Goal: Task Accomplishment & Management: Use online tool/utility

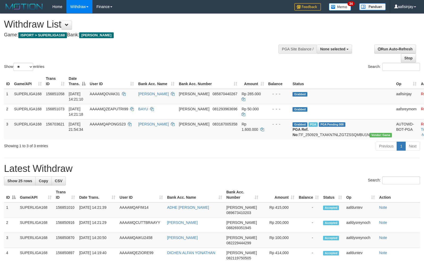
select select
select select "**"
select select
select select "**"
select select
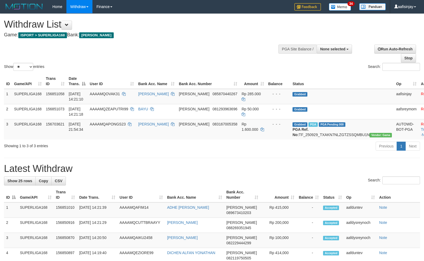
select select "**"
select select
select select "**"
select select
select select "**"
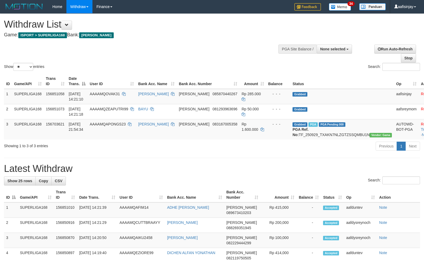
select select
select select "**"
select select
select select "**"
select select
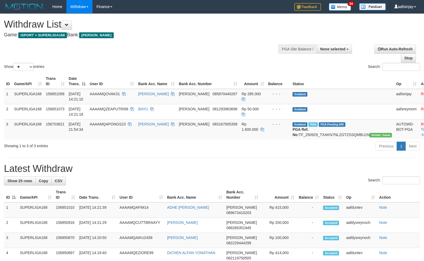
select select "**"
select select
select select "**"
select select
select select "**"
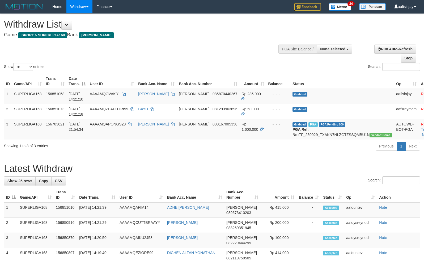
select select
select select "**"
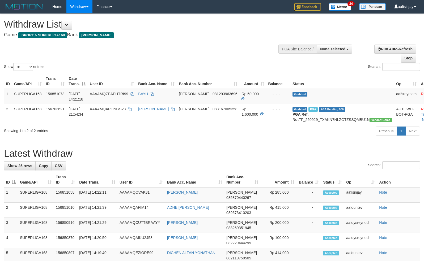
select select
select select "**"
select select
select select "**"
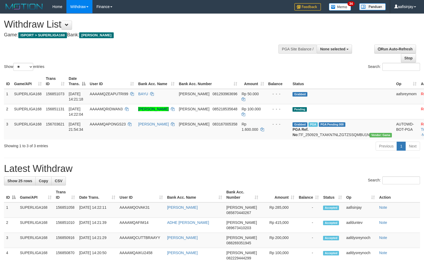
select select
select select "**"
select select
select select "**"
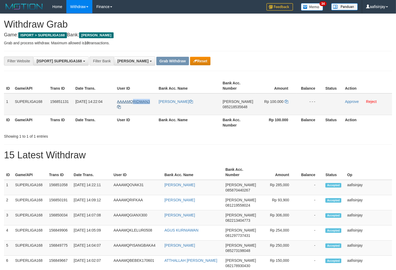
drag, startPoint x: 153, startPoint y: 97, endPoint x: 134, endPoint y: 99, distance: 19.5
click at [134, 99] on td "AAAAMQRIDWAN3" at bounding box center [136, 105] width 42 height 22
copy span "RIDWAN3"
click at [150, 107] on td "AAAAMQRIDWAN3" at bounding box center [136, 105] width 42 height 22
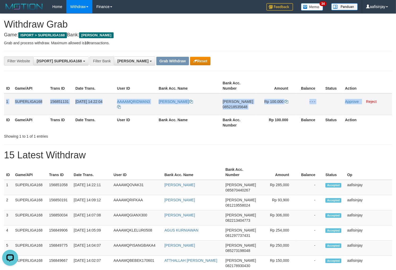
drag, startPoint x: 4, startPoint y: 101, endPoint x: 363, endPoint y: 100, distance: 358.7
click at [363, 100] on tr "1 SUPERLIGA168 156851131 01/10/2025 14:22:04 AAAAMQRIDWAN3 RIDWAN NURUL AWALUDI…" at bounding box center [198, 105] width 388 height 22
copy tr "1 SUPERLIGA168 156851131 01/10/2025 14:22:04 AAAAMQRIDWAN3 RIDWAN NURUL AWALUDI…"
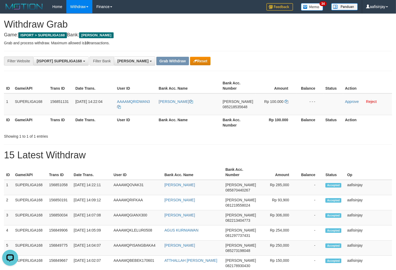
drag, startPoint x: 248, startPoint y: 118, endPoint x: 247, endPoint y: 116, distance: 3.3
click at [248, 118] on th "Bank Acc. Number" at bounding box center [238, 122] width 35 height 15
click at [235, 105] on span "085218535648" at bounding box center [235, 107] width 25 height 4
click at [284, 101] on td "Rp 100.000" at bounding box center [276, 105] width 41 height 22
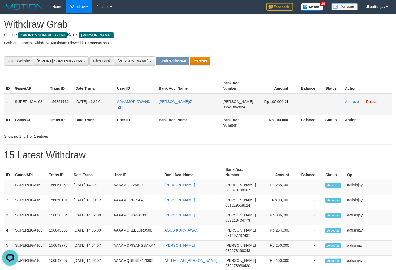
click at [288, 101] on icon at bounding box center [287, 102] width 4 height 4
click at [352, 102] on link "Approve" at bounding box center [352, 102] width 14 height 4
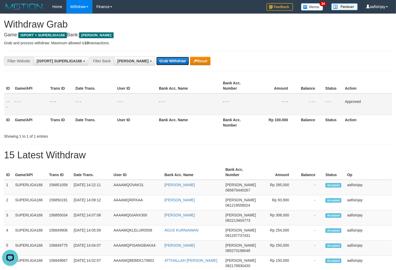
click at [156, 62] on button "Grab Withdraw" at bounding box center [172, 61] width 33 height 9
click at [156, 57] on button "Grab Withdraw" at bounding box center [172, 61] width 33 height 9
click at [156, 62] on button "Grab Withdraw" at bounding box center [172, 61] width 33 height 9
click at [156, 57] on button "Grab Withdraw" at bounding box center [172, 61] width 33 height 9
click at [156, 62] on button "Grab Withdraw" at bounding box center [172, 61] width 33 height 9
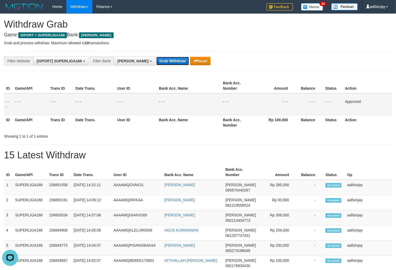
click at [156, 57] on button "Grab Withdraw" at bounding box center [172, 61] width 33 height 9
click at [156, 62] on button "Grab Withdraw" at bounding box center [172, 61] width 33 height 9
click at [156, 57] on button "Grab Withdraw" at bounding box center [172, 61] width 33 height 9
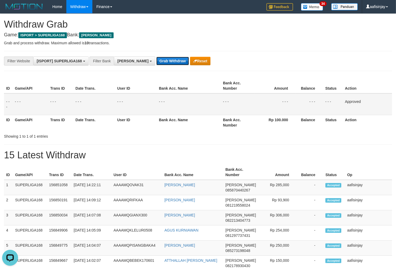
click at [156, 57] on button "Grab Withdraw" at bounding box center [172, 61] width 33 height 9
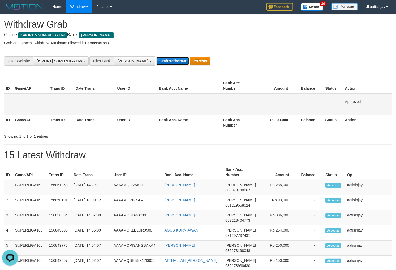
click at [156, 57] on button "Grab Withdraw" at bounding box center [172, 61] width 33 height 9
click at [160, 61] on button "Grab Withdraw" at bounding box center [172, 61] width 33 height 9
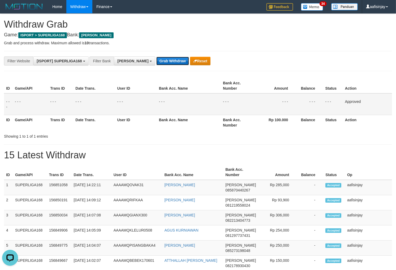
click at [156, 57] on button "Grab Withdraw" at bounding box center [172, 61] width 33 height 9
click at [160, 61] on button "Grab Withdraw" at bounding box center [172, 61] width 33 height 9
click at [156, 57] on button "Grab Withdraw" at bounding box center [172, 61] width 33 height 9
click at [160, 61] on button "Grab Withdraw" at bounding box center [172, 61] width 33 height 9
click at [156, 57] on button "Grab Withdraw" at bounding box center [172, 61] width 33 height 9
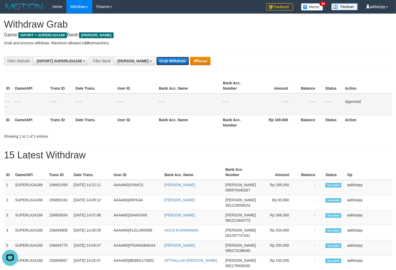
click at [160, 61] on button "Grab Withdraw" at bounding box center [172, 61] width 33 height 9
click at [156, 57] on button "Grab Withdraw" at bounding box center [172, 61] width 33 height 9
click at [160, 61] on button "Grab Withdraw" at bounding box center [172, 61] width 33 height 9
click at [156, 57] on button "Grab Withdraw" at bounding box center [172, 61] width 33 height 9
click at [160, 61] on button "Grab Withdraw" at bounding box center [172, 61] width 33 height 9
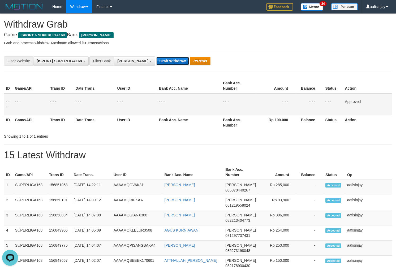
click at [156, 57] on button "Grab Withdraw" at bounding box center [172, 61] width 33 height 9
click at [160, 61] on button "Grab Withdraw" at bounding box center [172, 61] width 33 height 9
click at [156, 57] on button "Grab Withdraw" at bounding box center [172, 61] width 33 height 9
click at [160, 61] on button "Grab Withdraw" at bounding box center [172, 61] width 33 height 9
click at [156, 57] on button "Grab Withdraw" at bounding box center [172, 61] width 33 height 9
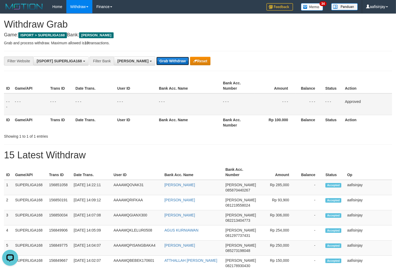
click at [160, 61] on button "Grab Withdraw" at bounding box center [172, 61] width 33 height 9
click at [156, 57] on button "Grab Withdraw" at bounding box center [172, 61] width 33 height 9
click at [160, 61] on button "Grab Withdraw" at bounding box center [172, 61] width 33 height 9
click at [156, 57] on button "Grab Withdraw" at bounding box center [172, 61] width 33 height 9
click at [160, 61] on button "Grab Withdraw" at bounding box center [172, 61] width 33 height 9
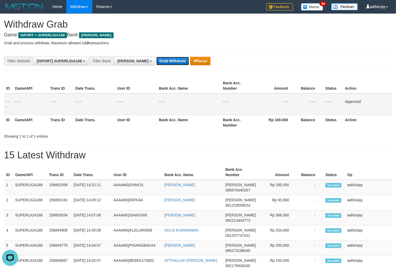
click at [156, 57] on button "Grab Withdraw" at bounding box center [172, 61] width 33 height 9
click at [160, 61] on button "Grab Withdraw" at bounding box center [172, 61] width 33 height 9
click at [156, 57] on button "Grab Withdraw" at bounding box center [172, 61] width 33 height 9
click at [160, 61] on button "Grab Withdraw" at bounding box center [172, 61] width 33 height 9
click at [156, 57] on button "Grab Withdraw" at bounding box center [172, 61] width 33 height 9
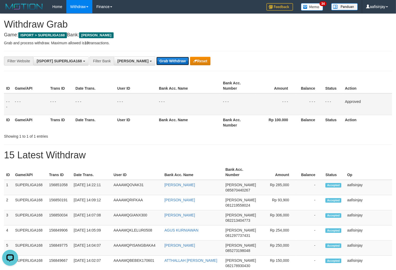
click at [160, 61] on button "Grab Withdraw" at bounding box center [172, 61] width 33 height 9
click at [156, 57] on button "Grab Withdraw" at bounding box center [172, 61] width 33 height 9
click at [160, 61] on button "Grab Withdraw" at bounding box center [172, 61] width 33 height 9
click at [156, 57] on button "Grab Withdraw" at bounding box center [172, 61] width 33 height 9
click at [160, 61] on button "Grab Withdraw" at bounding box center [172, 61] width 33 height 9
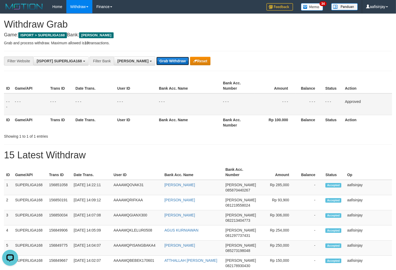
click at [156, 57] on button "Grab Withdraw" at bounding box center [172, 61] width 33 height 9
click at [160, 61] on button "Grab Withdraw" at bounding box center [172, 61] width 33 height 9
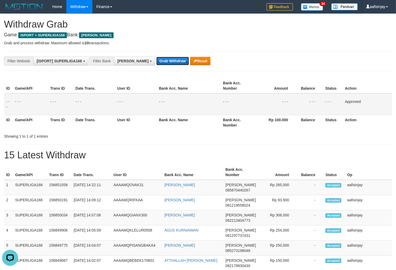
click at [160, 61] on button "Grab Withdraw" at bounding box center [172, 61] width 33 height 9
click at [159, 61] on button "Grab Withdraw" at bounding box center [172, 61] width 33 height 9
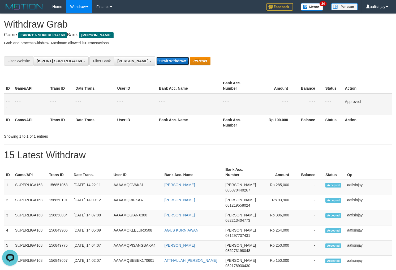
click at [159, 61] on button "Grab Withdraw" at bounding box center [172, 61] width 33 height 9
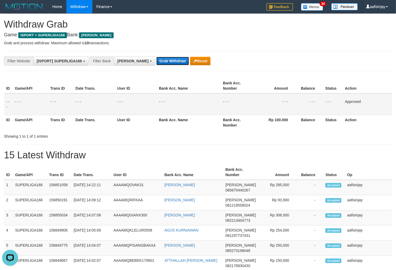
click at [159, 61] on button "Grab Withdraw" at bounding box center [172, 61] width 33 height 9
drag, startPoint x: 159, startPoint y: 61, endPoint x: 159, endPoint y: 57, distance: 4.5
click at [159, 59] on button "Grab Withdraw" at bounding box center [172, 61] width 33 height 9
click at [159, 57] on button "Grab Withdraw" at bounding box center [172, 61] width 33 height 9
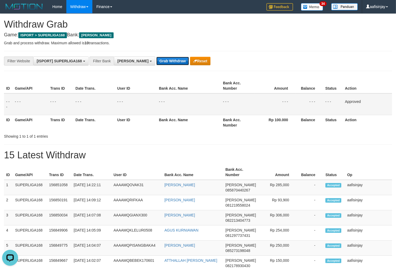
click at [159, 57] on button "Grab Withdraw" at bounding box center [172, 61] width 33 height 9
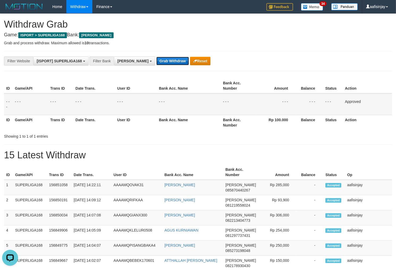
click at [159, 57] on button "Grab Withdraw" at bounding box center [172, 61] width 33 height 9
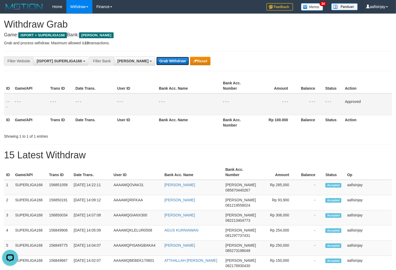
click at [159, 57] on button "Grab Withdraw" at bounding box center [172, 61] width 33 height 9
click at [156, 57] on button "Grab Withdraw" at bounding box center [172, 61] width 33 height 9
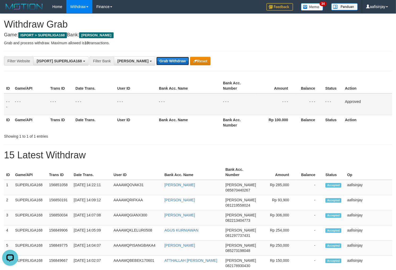
click at [156, 57] on button "Grab Withdraw" at bounding box center [172, 61] width 33 height 9
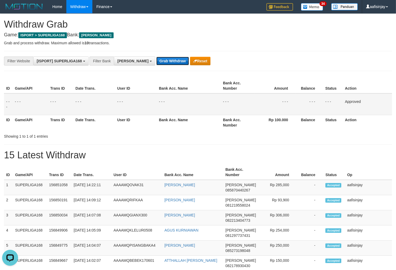
click at [156, 57] on button "Grab Withdraw" at bounding box center [172, 61] width 33 height 9
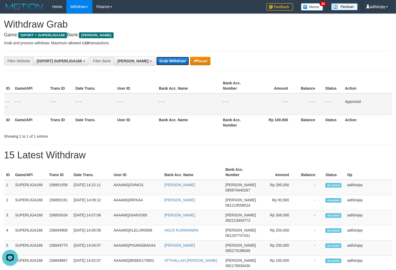
click at [156, 57] on button "Grab Withdraw" at bounding box center [172, 61] width 33 height 9
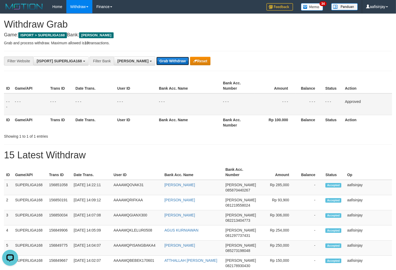
click at [156, 57] on button "Grab Withdraw" at bounding box center [172, 61] width 33 height 9
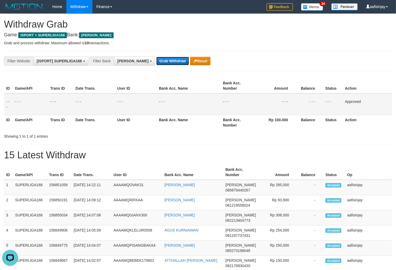
click at [156, 57] on button "Grab Withdraw" at bounding box center [172, 61] width 33 height 9
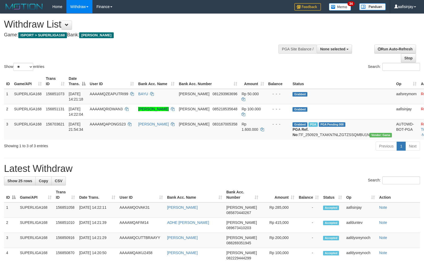
select select
select select "**"
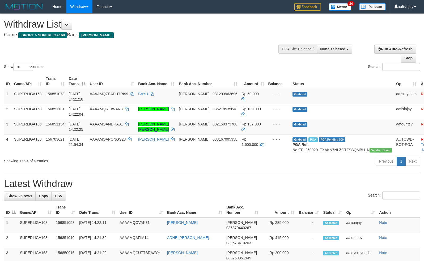
select select
select select "**"
select select
select select "**"
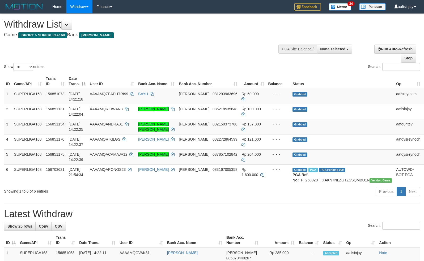
select select
select select "**"
select select
select select "**"
select select
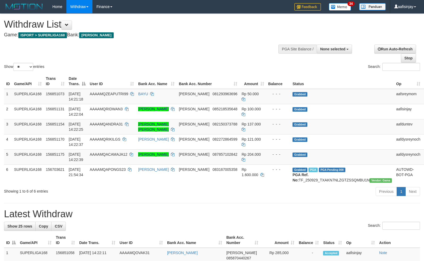
select select "**"
select select
select select "**"
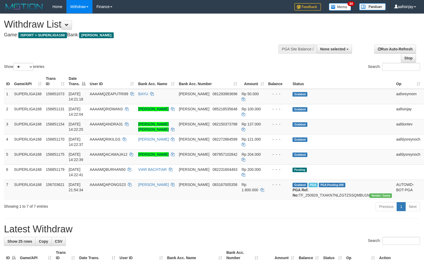
select select
select select "**"
select select
select select "**"
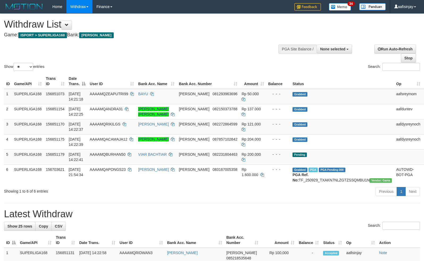
select select
select select "**"
select select
select select "**"
select select
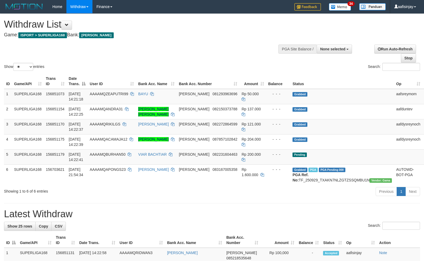
select select "**"
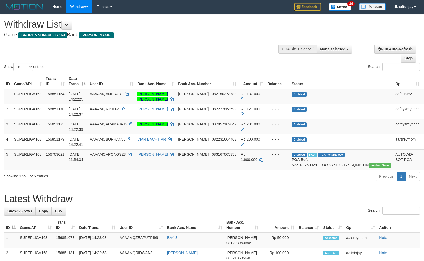
select select
select select "**"
select select
select select "**"
select select
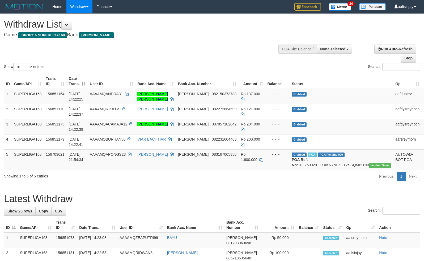
select select "**"
select select
select select "**"
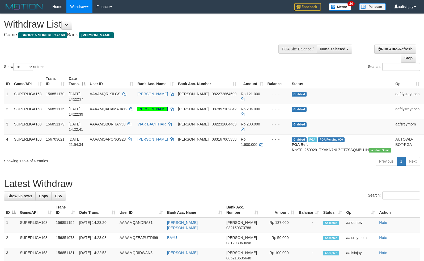
select select
select select "**"
select select
select select "**"
select select
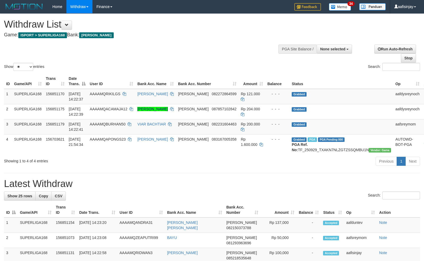
select select "**"
select select
select select "**"
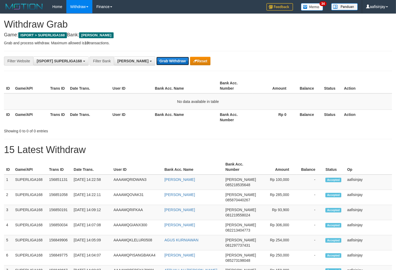
click at [156, 58] on button "Grab Withdraw" at bounding box center [172, 61] width 33 height 9
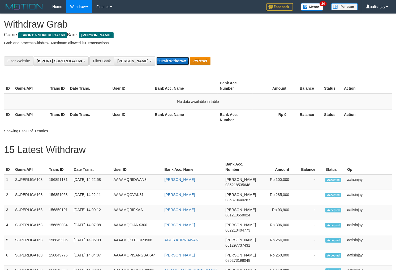
click at [156, 58] on button "Grab Withdraw" at bounding box center [172, 61] width 33 height 9
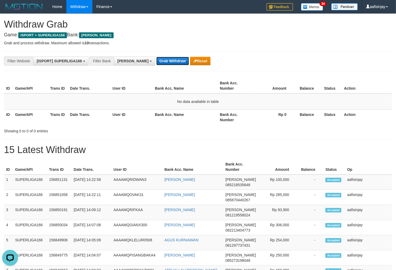
click at [156, 58] on button "Grab Withdraw" at bounding box center [172, 61] width 33 height 9
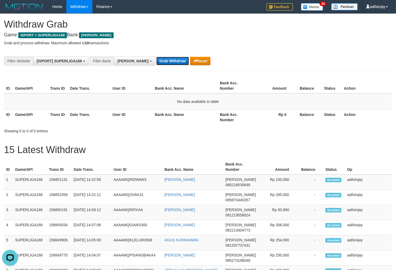
click at [156, 58] on button "Grab Withdraw" at bounding box center [172, 61] width 33 height 9
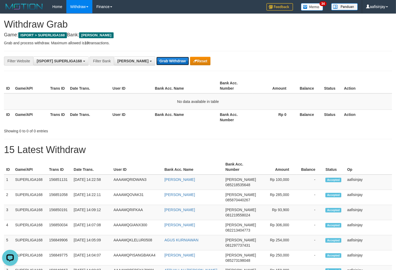
click at [156, 58] on button "Grab Withdraw" at bounding box center [172, 61] width 33 height 9
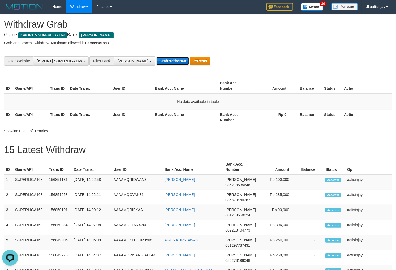
click at [156, 58] on button "Grab Withdraw" at bounding box center [172, 61] width 33 height 9
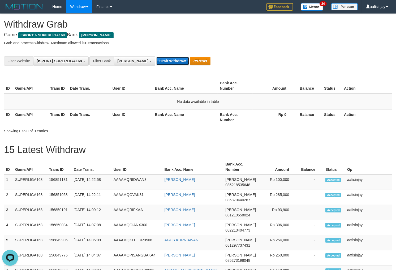
click at [156, 58] on button "Grab Withdraw" at bounding box center [172, 61] width 33 height 9
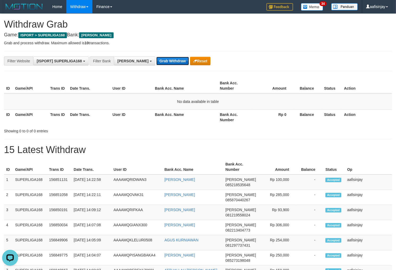
click at [156, 58] on button "Grab Withdraw" at bounding box center [172, 61] width 33 height 9
click at [156, 57] on button "Grab Withdraw" at bounding box center [172, 61] width 33 height 9
click at [156, 58] on button "Grab Withdraw" at bounding box center [172, 61] width 33 height 9
click at [156, 57] on button "Grab Withdraw" at bounding box center [172, 61] width 33 height 9
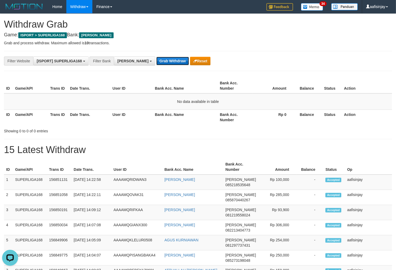
click at [156, 58] on button "Grab Withdraw" at bounding box center [172, 61] width 33 height 9
click at [156, 57] on button "Grab Withdraw" at bounding box center [172, 61] width 33 height 9
click at [156, 58] on button "Grab Withdraw" at bounding box center [172, 61] width 33 height 9
click at [156, 57] on button "Grab Withdraw" at bounding box center [172, 61] width 33 height 9
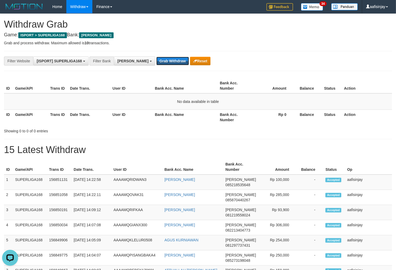
click at [156, 57] on button "Grab Withdraw" at bounding box center [172, 61] width 33 height 9
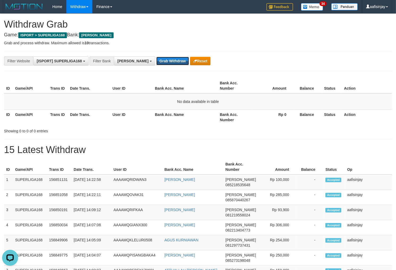
click at [156, 57] on button "Grab Withdraw" at bounding box center [172, 61] width 33 height 9
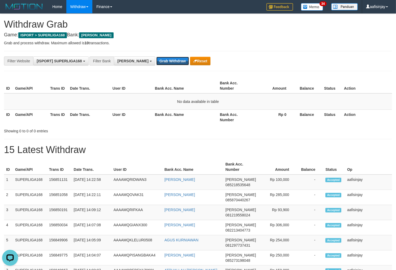
click at [156, 57] on button "Grab Withdraw" at bounding box center [172, 61] width 33 height 9
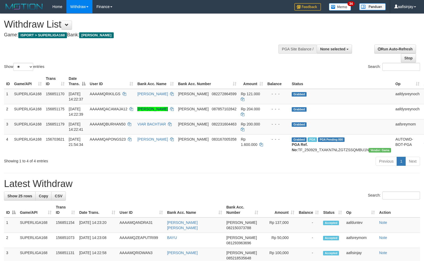
select select
select select "**"
select select
select select "**"
select select
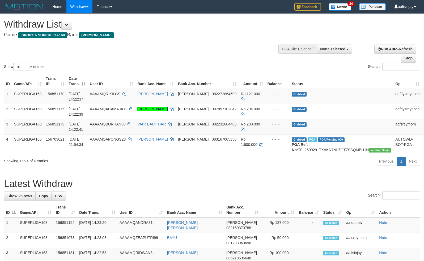
select select "**"
select select
select select "**"
select select
select select "**"
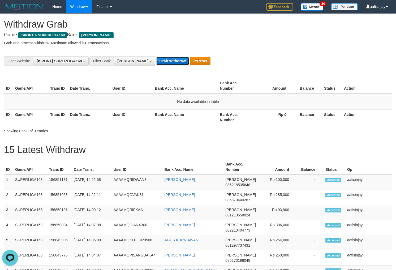
click at [163, 62] on button "Grab Withdraw" at bounding box center [172, 61] width 33 height 9
click at [156, 57] on button "Grab Withdraw" at bounding box center [172, 61] width 33 height 9
click at [163, 62] on button "Grab Withdraw" at bounding box center [172, 61] width 33 height 9
click at [156, 57] on button "Grab Withdraw" at bounding box center [172, 61] width 33 height 9
click at [163, 62] on button "Grab Withdraw" at bounding box center [172, 61] width 33 height 9
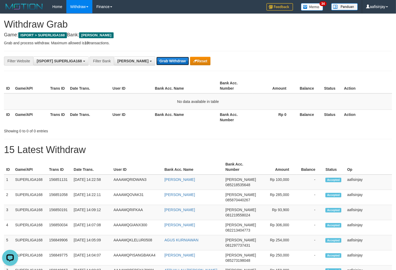
click at [156, 57] on button "Grab Withdraw" at bounding box center [172, 61] width 33 height 9
click at [163, 62] on button "Grab Withdraw" at bounding box center [172, 61] width 33 height 9
click at [156, 57] on button "Grab Withdraw" at bounding box center [172, 61] width 33 height 9
click at [163, 62] on button "Grab Withdraw" at bounding box center [172, 61] width 33 height 9
click at [156, 57] on button "Grab Withdraw" at bounding box center [172, 61] width 33 height 9
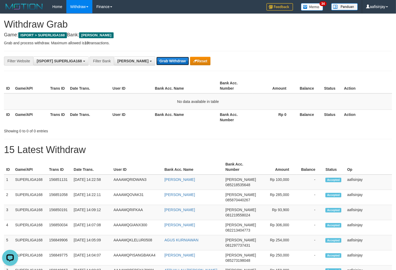
click at [163, 62] on button "Grab Withdraw" at bounding box center [172, 61] width 33 height 9
click at [156, 57] on button "Grab Withdraw" at bounding box center [172, 61] width 33 height 9
click at [163, 62] on button "Grab Withdraw" at bounding box center [172, 61] width 33 height 9
click at [156, 57] on button "Grab Withdraw" at bounding box center [172, 61] width 33 height 9
click at [163, 62] on button "Grab Withdraw" at bounding box center [172, 61] width 33 height 9
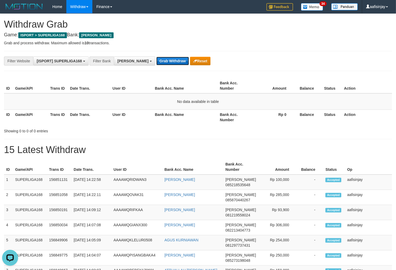
click at [156, 57] on button "Grab Withdraw" at bounding box center [172, 61] width 33 height 9
click at [163, 62] on button "Grab Withdraw" at bounding box center [172, 61] width 33 height 9
click at [156, 57] on button "Grab Withdraw" at bounding box center [172, 61] width 33 height 9
click at [163, 62] on button "Grab Withdraw" at bounding box center [172, 61] width 33 height 9
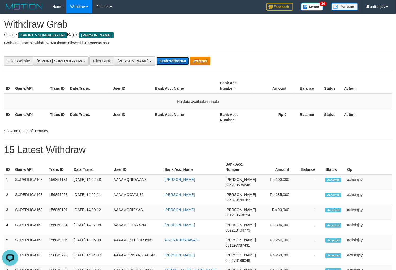
click at [156, 57] on button "Grab Withdraw" at bounding box center [172, 61] width 33 height 9
click at [163, 62] on button "Grab Withdraw" at bounding box center [172, 61] width 33 height 9
click at [156, 57] on button "Grab Withdraw" at bounding box center [172, 61] width 33 height 9
click at [163, 62] on button "Grab Withdraw" at bounding box center [172, 61] width 33 height 9
click at [156, 57] on button "Grab Withdraw" at bounding box center [172, 61] width 33 height 9
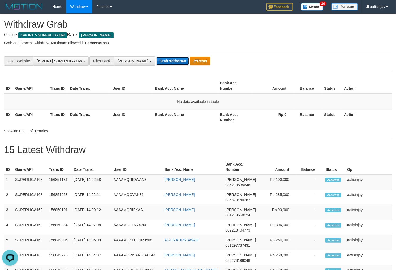
click at [163, 62] on button "Grab Withdraw" at bounding box center [172, 61] width 33 height 9
click at [156, 57] on button "Grab Withdraw" at bounding box center [172, 61] width 33 height 9
click at [163, 62] on button "Grab Withdraw" at bounding box center [172, 61] width 33 height 9
click at [156, 57] on button "Grab Withdraw" at bounding box center [172, 61] width 33 height 9
click at [163, 62] on button "Grab Withdraw" at bounding box center [172, 61] width 33 height 9
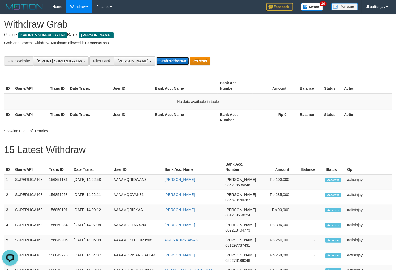
click at [156, 57] on button "Grab Withdraw" at bounding box center [172, 61] width 33 height 9
click at [163, 62] on button "Grab Withdraw" at bounding box center [172, 61] width 33 height 9
click at [156, 57] on button "Grab Withdraw" at bounding box center [172, 61] width 33 height 9
click at [163, 62] on button "Grab Withdraw" at bounding box center [172, 61] width 33 height 9
click at [156, 57] on button "Grab Withdraw" at bounding box center [172, 61] width 33 height 9
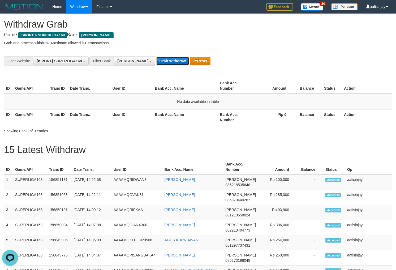
click at [163, 62] on button "Grab Withdraw" at bounding box center [172, 61] width 33 height 9
click at [156, 57] on button "Grab Withdraw" at bounding box center [172, 61] width 33 height 9
click at [163, 62] on button "Grab Withdraw" at bounding box center [172, 61] width 33 height 9
click at [156, 57] on button "Grab Withdraw" at bounding box center [172, 61] width 33 height 9
click at [161, 61] on button "Grab Withdraw" at bounding box center [172, 61] width 33 height 9
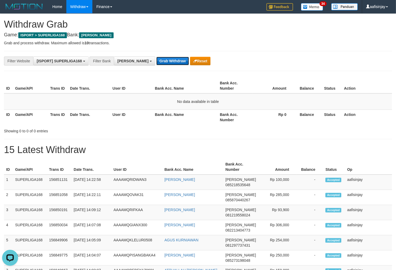
click at [156, 57] on button "Grab Withdraw" at bounding box center [172, 61] width 33 height 9
click at [160, 61] on button "Grab Withdraw" at bounding box center [172, 61] width 33 height 9
click at [156, 57] on button "Grab Withdraw" at bounding box center [172, 61] width 33 height 9
click at [160, 61] on button "Grab Withdraw" at bounding box center [172, 61] width 33 height 9
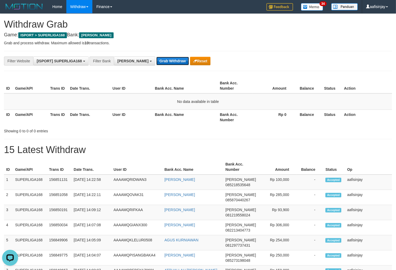
click at [156, 57] on button "Grab Withdraw" at bounding box center [172, 61] width 33 height 9
click at [160, 61] on button "Grab Withdraw" at bounding box center [172, 61] width 33 height 9
click at [156, 57] on button "Grab Withdraw" at bounding box center [172, 61] width 33 height 9
click at [160, 61] on button "Grab Withdraw" at bounding box center [172, 61] width 33 height 9
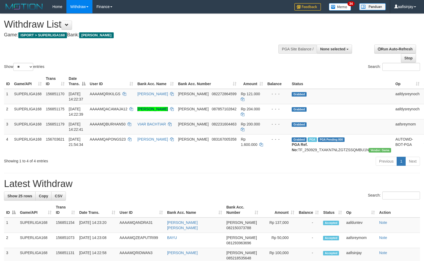
select select
select select "**"
select select
select select "**"
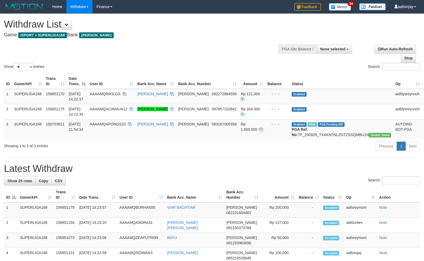
select select
select select "**"
select select
select select "**"
select select
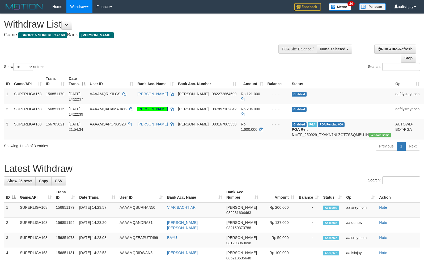
select select "**"
select select
select select "**"
select select
select select "**"
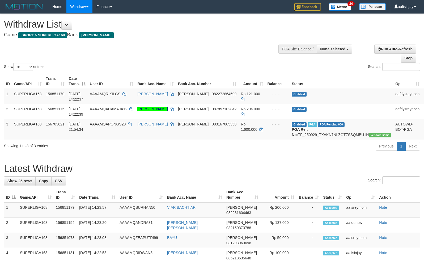
select select
select select "**"
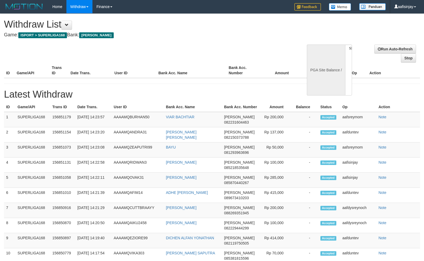
select select
select select "**"
select select
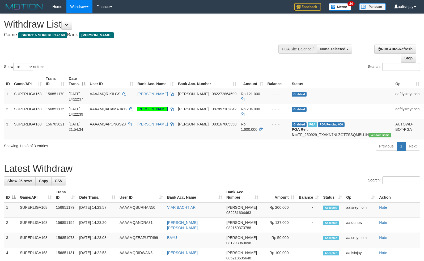
select select
select select "**"
select select
select select "**"
select select
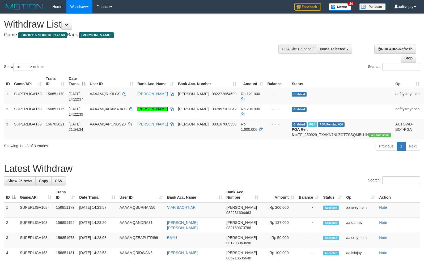
select select "**"
select select
select select "**"
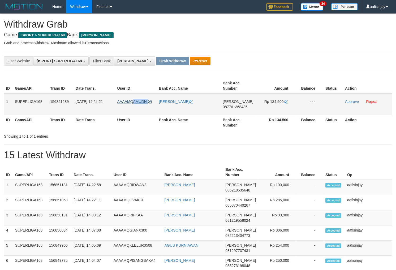
drag, startPoint x: 156, startPoint y: 97, endPoint x: 132, endPoint y: 99, distance: 23.7
click at [132, 99] on td "AAAAMQAMUDH" at bounding box center [136, 105] width 42 height 22
copy link "AMUDH"
click at [171, 113] on td "[PERSON_NAME]" at bounding box center [189, 105] width 64 height 22
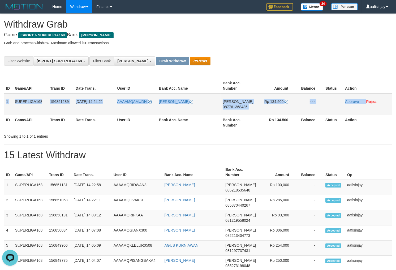
drag, startPoint x: 6, startPoint y: 100, endPoint x: 367, endPoint y: 110, distance: 361.7
click at [367, 110] on tr "1 SUPERLIGA168 156851289 01/10/2025 14:24:21 AAAAMQAMUDH MAHMUD DANA 0877613684…" at bounding box center [198, 105] width 388 height 22
copy tr "1 SUPERLIGA168 156851289 01/10/2025 14:24:21 AAAAMQAMUDH MAHMUD DANA 0877613684…"
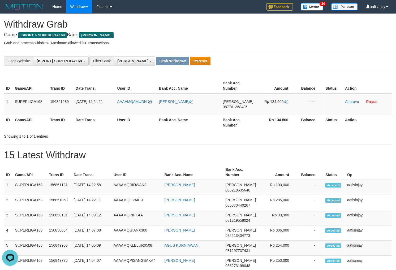
click at [179, 153] on h1 "15 Latest Withdraw" at bounding box center [198, 155] width 388 height 11
click at [241, 107] on span "087761368485" at bounding box center [235, 107] width 25 height 4
click at [287, 102] on icon at bounding box center [287, 102] width 4 height 4
click at [348, 100] on link "Approve" at bounding box center [352, 102] width 14 height 4
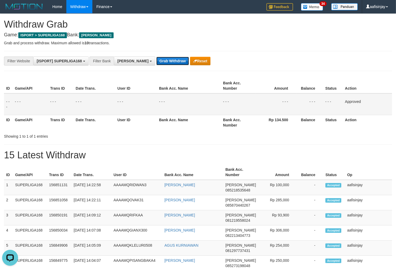
click at [159, 61] on button "Grab Withdraw" at bounding box center [172, 61] width 33 height 9
click at [156, 57] on button "Grab Withdraw" at bounding box center [172, 61] width 33 height 9
click at [159, 61] on button "Grab Withdraw" at bounding box center [172, 61] width 33 height 9
click at [156, 57] on button "Grab Withdraw" at bounding box center [172, 61] width 33 height 9
click at [159, 61] on button "Grab Withdraw" at bounding box center [172, 61] width 33 height 9
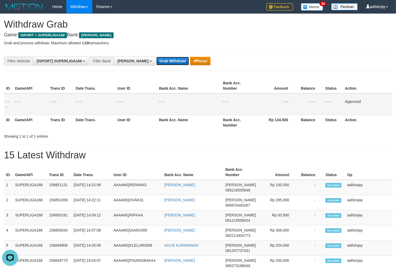
click at [156, 57] on button "Grab Withdraw" at bounding box center [172, 61] width 33 height 9
click at [159, 61] on button "Grab Withdraw" at bounding box center [172, 61] width 33 height 9
click at [156, 57] on button "Grab Withdraw" at bounding box center [172, 61] width 33 height 9
click at [159, 61] on button "Grab Withdraw" at bounding box center [172, 61] width 33 height 9
click at [156, 57] on button "Grab Withdraw" at bounding box center [172, 61] width 33 height 9
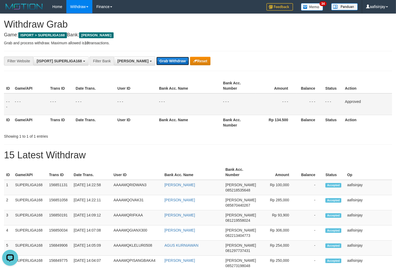
click at [159, 61] on button "Grab Withdraw" at bounding box center [172, 61] width 33 height 9
click at [156, 57] on button "Grab Withdraw" at bounding box center [172, 61] width 33 height 9
click at [159, 61] on button "Grab Withdraw" at bounding box center [172, 61] width 33 height 9
click at [156, 57] on button "Grab Withdraw" at bounding box center [172, 61] width 33 height 9
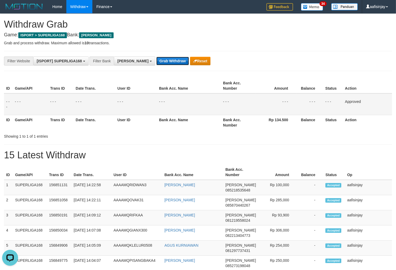
click at [159, 61] on button "Grab Withdraw" at bounding box center [172, 61] width 33 height 9
click at [156, 57] on button "Grab Withdraw" at bounding box center [172, 61] width 33 height 9
click at [159, 61] on button "Grab Withdraw" at bounding box center [172, 61] width 33 height 9
click at [156, 57] on button "Grab Withdraw" at bounding box center [172, 61] width 33 height 9
click at [159, 61] on button "Grab Withdraw" at bounding box center [172, 61] width 33 height 9
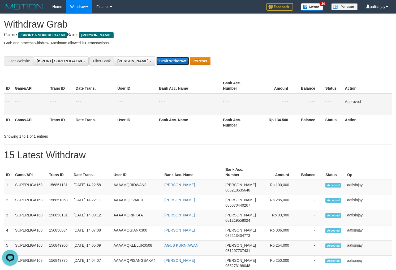
click at [156, 57] on button "Grab Withdraw" at bounding box center [172, 61] width 33 height 9
click at [159, 61] on button "Grab Withdraw" at bounding box center [172, 61] width 33 height 9
click at [156, 57] on button "Grab Withdraw" at bounding box center [172, 61] width 33 height 9
click at [159, 61] on button "Grab Withdraw" at bounding box center [172, 61] width 33 height 9
click at [156, 57] on button "Grab Withdraw" at bounding box center [172, 61] width 33 height 9
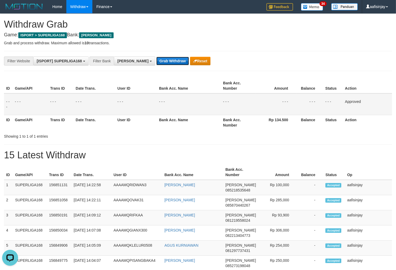
click at [159, 61] on button "Grab Withdraw" at bounding box center [172, 61] width 33 height 9
click at [156, 57] on button "Grab Withdraw" at bounding box center [172, 61] width 33 height 9
click at [159, 61] on button "Grab Withdraw" at bounding box center [172, 61] width 33 height 9
click at [156, 57] on button "Grab Withdraw" at bounding box center [172, 61] width 33 height 9
click at [159, 61] on button "Grab Withdraw" at bounding box center [172, 61] width 33 height 9
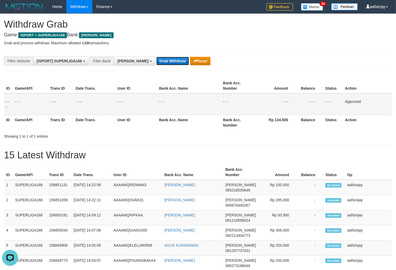
click at [156, 57] on button "Grab Withdraw" at bounding box center [172, 61] width 33 height 9
click at [159, 61] on button "Grab Withdraw" at bounding box center [172, 61] width 33 height 9
click at [156, 57] on button "Grab Withdraw" at bounding box center [172, 61] width 33 height 9
click at [159, 61] on button "Grab Withdraw" at bounding box center [172, 61] width 33 height 9
click at [156, 57] on button "Grab Withdraw" at bounding box center [172, 61] width 33 height 9
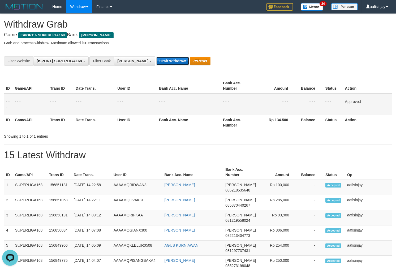
click at [159, 61] on button "Grab Withdraw" at bounding box center [172, 61] width 33 height 9
click at [156, 57] on button "Grab Withdraw" at bounding box center [172, 61] width 33 height 9
click at [159, 61] on button "Grab Withdraw" at bounding box center [172, 61] width 33 height 9
click at [156, 57] on button "Grab Withdraw" at bounding box center [172, 61] width 33 height 9
click at [159, 61] on button "Grab Withdraw" at bounding box center [172, 61] width 33 height 9
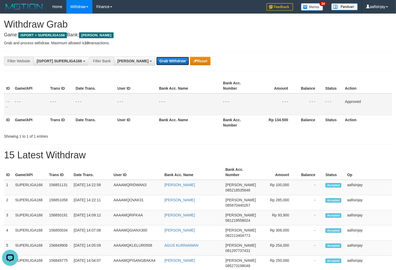
click at [156, 57] on button "Grab Withdraw" at bounding box center [172, 61] width 33 height 9
click at [159, 61] on button "Grab Withdraw" at bounding box center [172, 61] width 33 height 9
click at [156, 57] on button "Grab Withdraw" at bounding box center [172, 61] width 33 height 9
click at [159, 61] on button "Grab Withdraw" at bounding box center [172, 61] width 33 height 9
click at [156, 57] on button "Grab Withdraw" at bounding box center [172, 61] width 33 height 9
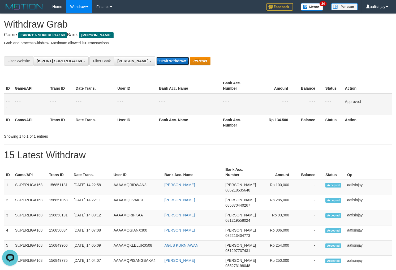
click at [159, 61] on button "Grab Withdraw" at bounding box center [172, 61] width 33 height 9
click at [156, 57] on button "Grab Withdraw" at bounding box center [172, 61] width 33 height 9
click at [159, 61] on button "Grab Withdraw" at bounding box center [172, 61] width 33 height 9
click at [156, 57] on button "Grab Withdraw" at bounding box center [172, 61] width 33 height 9
click at [158, 61] on button "Grab Withdraw" at bounding box center [172, 61] width 33 height 9
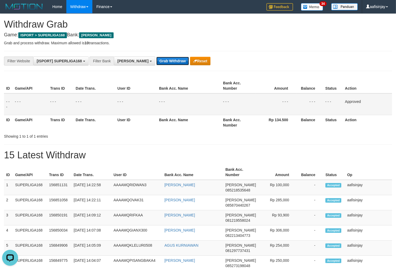
click at [156, 57] on button "Grab Withdraw" at bounding box center [172, 61] width 33 height 9
click at [158, 61] on button "Grab Withdraw" at bounding box center [172, 61] width 33 height 9
click at [156, 57] on button "Grab Withdraw" at bounding box center [172, 61] width 33 height 9
click at [158, 61] on button "Grab Withdraw" at bounding box center [172, 61] width 33 height 9
click at [156, 57] on button "Grab Withdraw" at bounding box center [172, 61] width 33 height 9
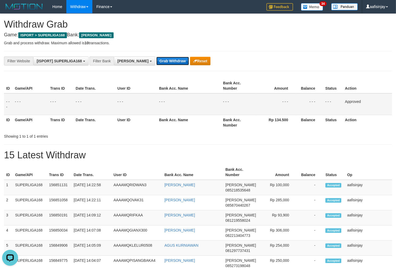
click at [158, 61] on button "Grab Withdraw" at bounding box center [172, 61] width 33 height 9
click at [156, 57] on button "Grab Withdraw" at bounding box center [172, 61] width 33 height 9
click at [158, 61] on button "Grab Withdraw" at bounding box center [172, 61] width 33 height 9
click at [156, 57] on button "Grab Withdraw" at bounding box center [172, 61] width 33 height 9
click at [158, 61] on button "Grab Withdraw" at bounding box center [172, 61] width 33 height 9
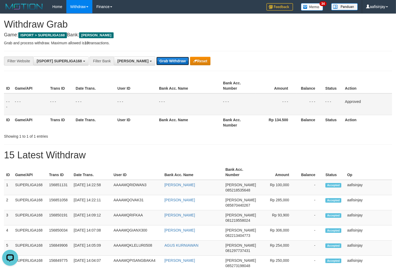
click at [156, 57] on button "Grab Withdraw" at bounding box center [172, 61] width 33 height 9
click at [158, 61] on button "Grab Withdraw" at bounding box center [172, 61] width 33 height 9
click at [156, 57] on button "Grab Withdraw" at bounding box center [172, 61] width 33 height 9
click at [158, 61] on button "Grab Withdraw" at bounding box center [172, 61] width 33 height 9
click at [156, 57] on button "Grab Withdraw" at bounding box center [172, 61] width 33 height 9
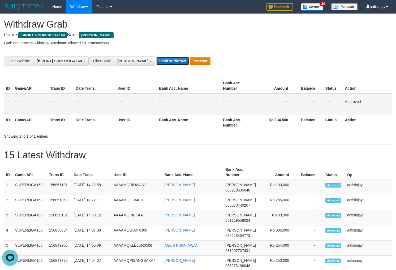
click at [158, 61] on button "Grab Withdraw" at bounding box center [172, 61] width 33 height 9
click at [156, 57] on button "Grab Withdraw" at bounding box center [172, 61] width 33 height 9
click at [158, 61] on button "Grab Withdraw" at bounding box center [172, 61] width 33 height 9
click at [156, 57] on button "Grab Withdraw" at bounding box center [172, 61] width 33 height 9
click at [158, 61] on button "Grab Withdraw" at bounding box center [172, 61] width 33 height 9
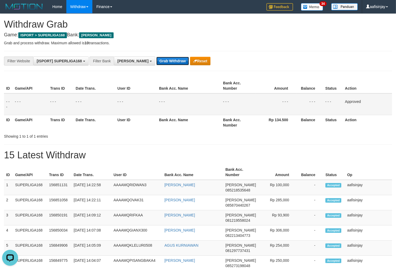
click at [156, 57] on button "Grab Withdraw" at bounding box center [172, 61] width 33 height 9
click at [158, 61] on button "Grab Withdraw" at bounding box center [172, 61] width 33 height 9
click at [156, 57] on button "Grab Withdraw" at bounding box center [172, 61] width 33 height 9
click at [158, 61] on button "Grab Withdraw" at bounding box center [172, 61] width 33 height 9
click at [156, 57] on button "Grab Withdraw" at bounding box center [172, 61] width 33 height 9
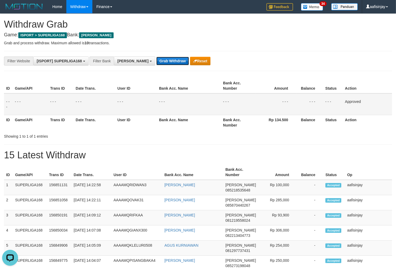
click at [158, 61] on button "Grab Withdraw" at bounding box center [172, 61] width 33 height 9
click at [156, 57] on button "Grab Withdraw" at bounding box center [172, 61] width 33 height 9
click at [158, 61] on button "Grab Withdraw" at bounding box center [172, 61] width 33 height 9
click at [156, 57] on button "Grab Withdraw" at bounding box center [172, 61] width 33 height 9
click at [158, 61] on button "Grab Withdraw" at bounding box center [172, 61] width 33 height 9
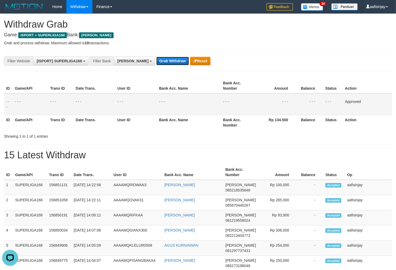
click at [156, 57] on button "Grab Withdraw" at bounding box center [172, 61] width 33 height 9
click at [158, 61] on button "Grab Withdraw" at bounding box center [172, 61] width 33 height 9
click at [156, 57] on button "Grab Withdraw" at bounding box center [172, 61] width 33 height 9
click at [158, 61] on button "Grab Withdraw" at bounding box center [172, 61] width 33 height 9
click at [156, 57] on button "Grab Withdraw" at bounding box center [172, 61] width 33 height 9
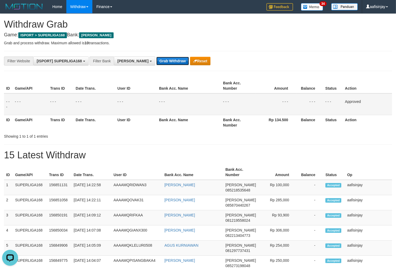
drag, startPoint x: 158, startPoint y: 61, endPoint x: 155, endPoint y: 59, distance: 3.7
click at [158, 61] on button "Grab Withdraw" at bounding box center [172, 61] width 33 height 9
click at [156, 57] on button "Grab Withdraw" at bounding box center [172, 61] width 33 height 9
click at [156, 59] on button "Grab Withdraw" at bounding box center [172, 61] width 33 height 9
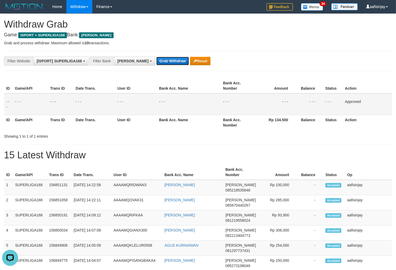
click at [156, 59] on button "Grab Withdraw" at bounding box center [172, 61] width 33 height 9
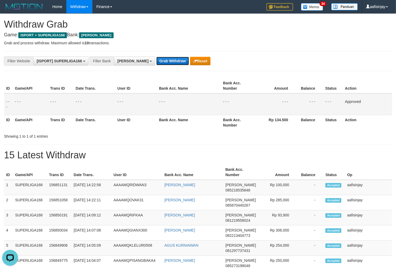
click at [156, 59] on button "Grab Withdraw" at bounding box center [172, 61] width 33 height 9
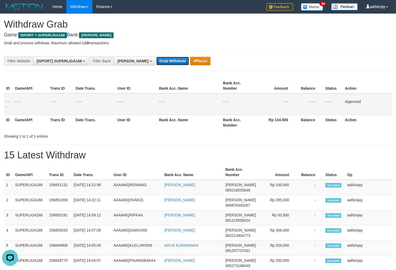
click at [156, 59] on button "Grab Withdraw" at bounding box center [172, 61] width 33 height 9
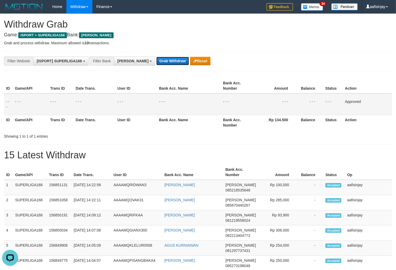
click at [156, 59] on button "Grab Withdraw" at bounding box center [172, 61] width 33 height 9
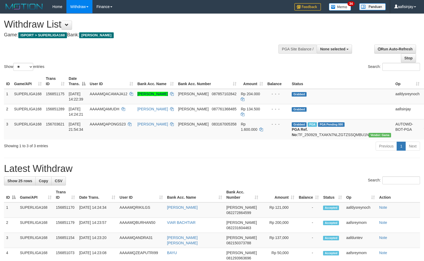
select select
select select "**"
select select
select select "**"
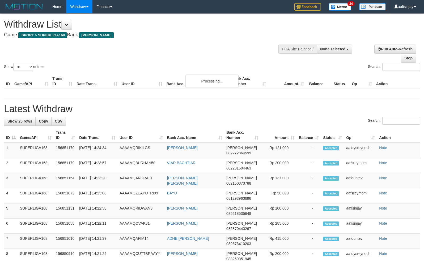
select select
select select "**"
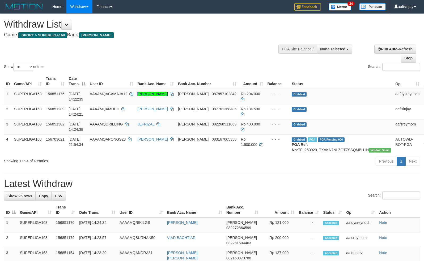
select select
select select "**"
select select
select select "**"
select select
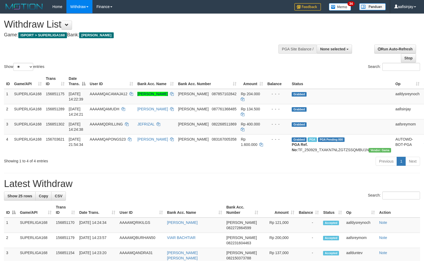
select select "**"
select select
select select "**"
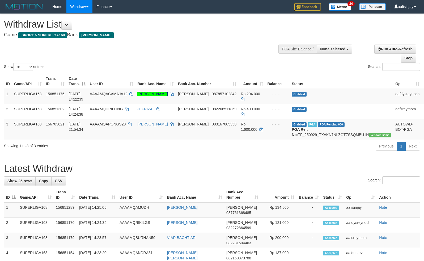
select select
select select "**"
select select
select select "**"
select select
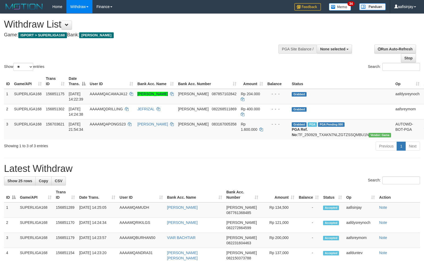
select select "**"
select select
select select "**"
select select
select select "**"
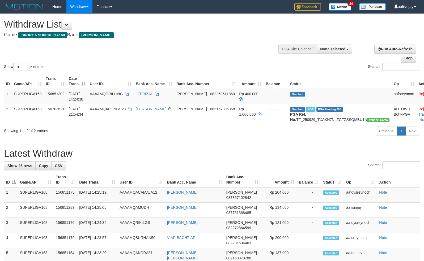
select select
select select "**"
select select
select select "**"
select select
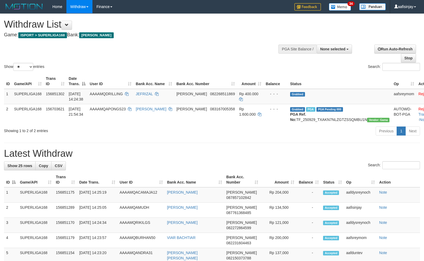
select select "**"
select select
select select "**"
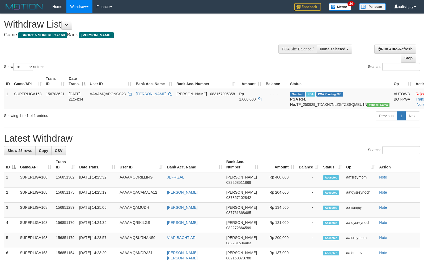
select select
select select "**"
select select
select select "**"
select select
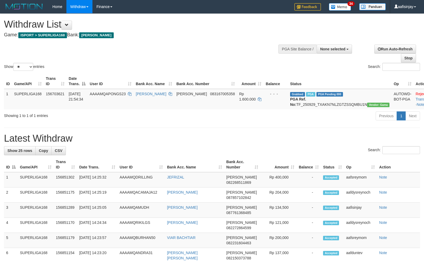
select select "**"
select select
select select "**"
select select
select select "**"
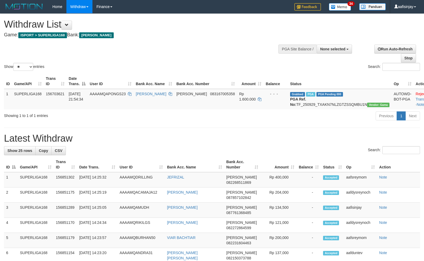
select select
select select "**"
select select
select select "**"
select select
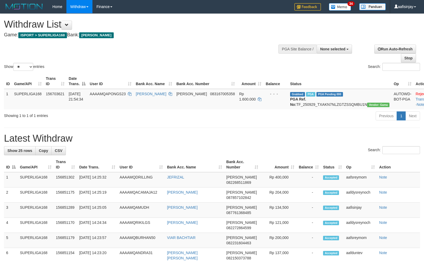
select select "**"
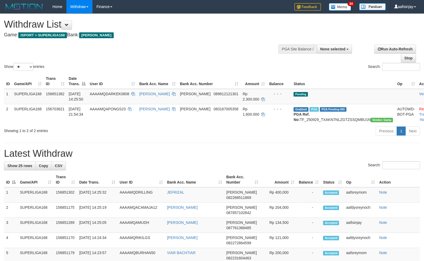
select select
select select "**"
select select
select select "**"
select select
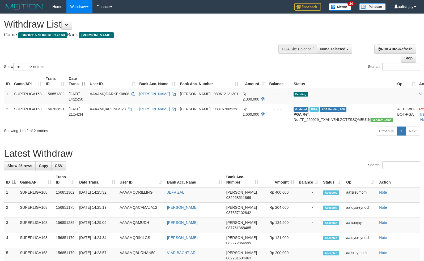
select select "**"
select select
select select "**"
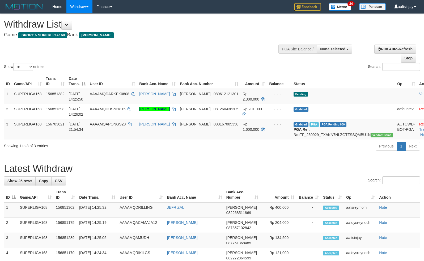
select select
select select "**"
select select
select select "**"
select select
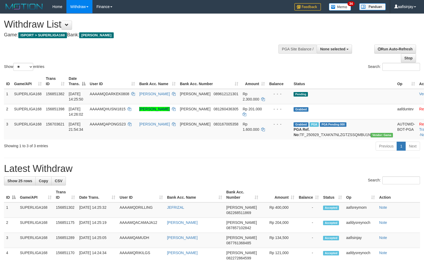
select select "**"
select select
select select "**"
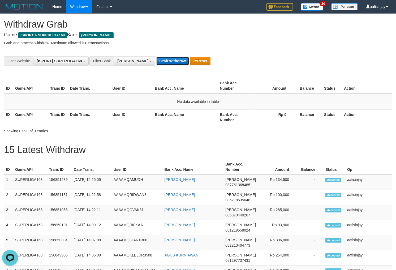
click at [156, 62] on button "Grab Withdraw" at bounding box center [172, 61] width 33 height 9
click at [156, 57] on button "Grab Withdraw" at bounding box center [172, 61] width 33 height 9
click at [156, 62] on button "Grab Withdraw" at bounding box center [172, 61] width 33 height 9
click at [156, 57] on button "Grab Withdraw" at bounding box center [172, 61] width 33 height 9
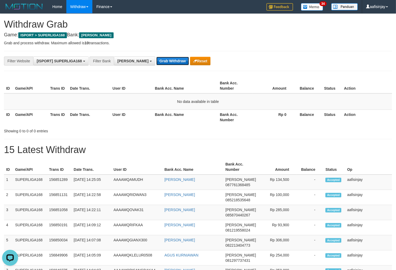
click at [156, 57] on button "Grab Withdraw" at bounding box center [172, 61] width 33 height 9
click at [156, 62] on button "Grab Withdraw" at bounding box center [172, 61] width 33 height 9
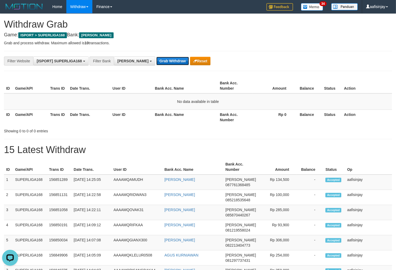
click at [156, 57] on button "Grab Withdraw" at bounding box center [172, 61] width 33 height 9
click at [156, 62] on button "Grab Withdraw" at bounding box center [172, 61] width 33 height 9
click at [156, 57] on button "Grab Withdraw" at bounding box center [172, 61] width 33 height 9
drag, startPoint x: 143, startPoint y: 62, endPoint x: 146, endPoint y: 61, distance: 3.3
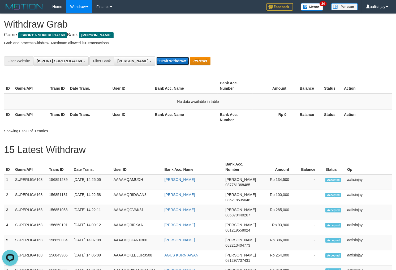
click at [156, 62] on button "Grab Withdraw" at bounding box center [172, 61] width 33 height 9
click at [156, 57] on button "Grab Withdraw" at bounding box center [172, 61] width 33 height 9
drag, startPoint x: 146, startPoint y: 61, endPoint x: 145, endPoint y: 56, distance: 5.4
click at [156, 61] on button "Grab Withdraw" at bounding box center [172, 61] width 33 height 9
click at [145, 55] on div "**********" at bounding box center [198, 61] width 388 height 20
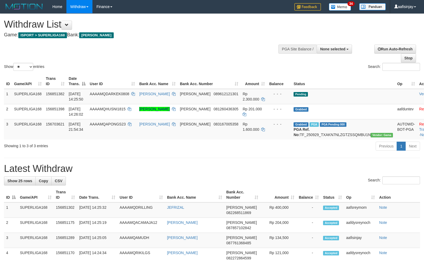
select select
select select "**"
select select
select select "**"
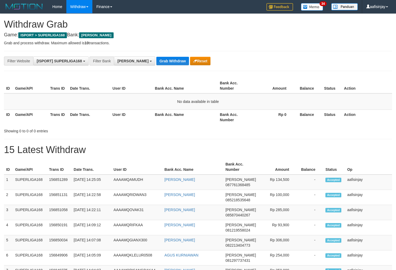
click at [145, 55] on div "**********" at bounding box center [198, 61] width 388 height 20
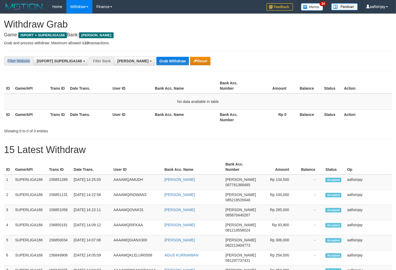
click at [145, 55] on div "**********" at bounding box center [198, 61] width 388 height 20
click at [156, 64] on button "Grab Withdraw" at bounding box center [172, 61] width 33 height 9
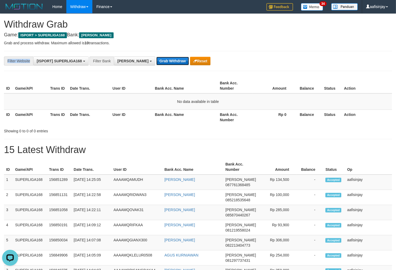
click at [156, 57] on button "Grab Withdraw" at bounding box center [172, 61] width 33 height 9
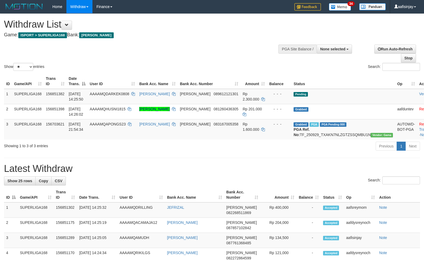
select select
select select "**"
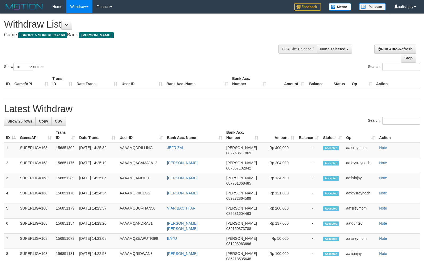
select select
select select "**"
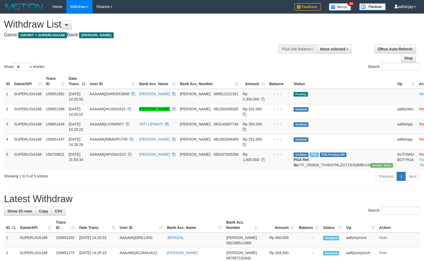
select select
select select "**"
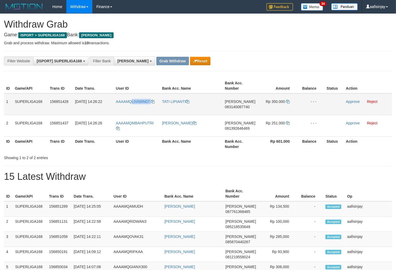
drag, startPoint x: 158, startPoint y: 102, endPoint x: 132, endPoint y: 105, distance: 26.2
click at [132, 105] on td "AAAAMQLIVIWIN07" at bounding box center [137, 105] width 46 height 22
copy link "LIVIWIN07"
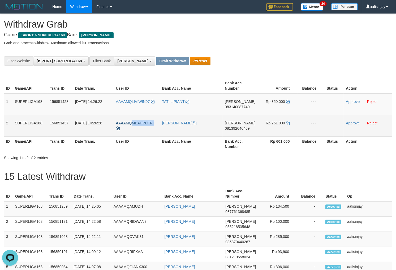
drag, startPoint x: 156, startPoint y: 121, endPoint x: 132, endPoint y: 124, distance: 24.9
click at [132, 124] on td "AAAAMQMBAHPUTRI" at bounding box center [137, 126] width 46 height 22
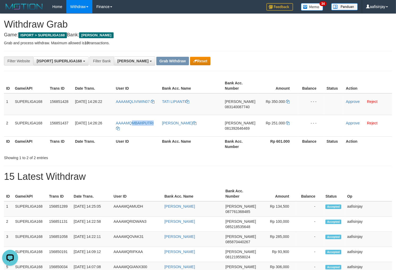
copy span "MBAHPUTRI"
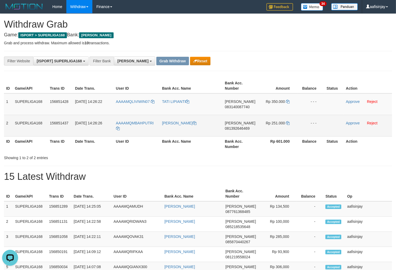
click at [165, 135] on td "[PERSON_NAME]" at bounding box center [191, 126] width 63 height 22
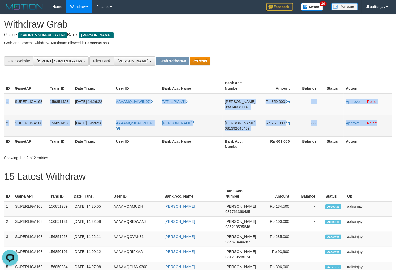
drag, startPoint x: 6, startPoint y: 100, endPoint x: 383, endPoint y: 118, distance: 377.7
click at [383, 118] on tbody "1 SUPERLIGA168 156851428 01/10/2025 14:26:22 AAAAMQLIVIWIN07 TATI LIPIANTI DANA…" at bounding box center [198, 115] width 388 height 43
copy tbody "1 SUPERLIGA168 156851428 01/10/2025 14:26:22 AAAAMQLIVIWIN07 TATI LIPIANTI DANA…"
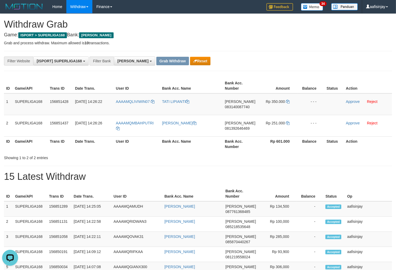
click at [206, 159] on div "Showing 1 to 2 of 2 entries" at bounding box center [198, 156] width 396 height 7
click at [242, 105] on span "083140087740" at bounding box center [237, 107] width 25 height 4
click at [285, 100] on td "Rp 350.000" at bounding box center [278, 105] width 40 height 22
click at [288, 100] on icon at bounding box center [288, 102] width 4 height 4
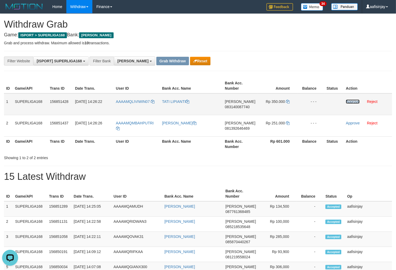
click at [350, 100] on link "Approve" at bounding box center [353, 102] width 14 height 4
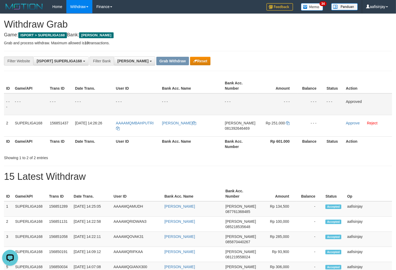
drag, startPoint x: 198, startPoint y: 164, endPoint x: 198, endPoint y: 160, distance: 3.5
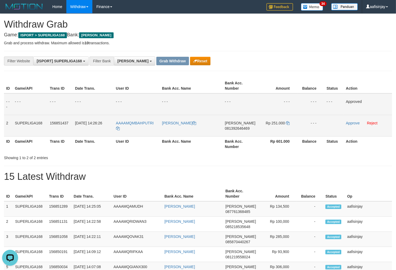
click at [247, 128] on span "081392646469" at bounding box center [237, 128] width 25 height 4
click at [288, 122] on icon at bounding box center [288, 123] width 4 height 4
click at [350, 124] on link "Approve" at bounding box center [353, 123] width 14 height 4
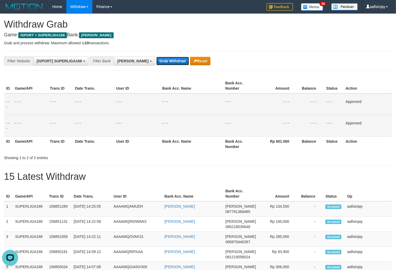
click at [156, 60] on button "Grab Withdraw" at bounding box center [172, 61] width 33 height 9
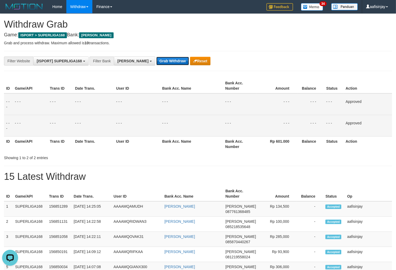
click at [156, 57] on button "Grab Withdraw" at bounding box center [172, 61] width 33 height 9
click at [156, 60] on button "Grab Withdraw" at bounding box center [172, 61] width 33 height 9
click at [156, 57] on button "Grab Withdraw" at bounding box center [172, 61] width 33 height 9
click at [156, 60] on button "Grab Withdraw" at bounding box center [172, 61] width 33 height 9
click at [156, 57] on button "Grab Withdraw" at bounding box center [172, 61] width 33 height 9
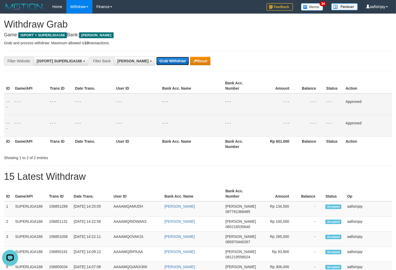
click at [156, 60] on button "Grab Withdraw" at bounding box center [172, 61] width 33 height 9
click at [156, 57] on button "Grab Withdraw" at bounding box center [172, 61] width 33 height 9
click at [156, 60] on button "Grab Withdraw" at bounding box center [172, 61] width 33 height 9
click at [156, 57] on button "Grab Withdraw" at bounding box center [172, 61] width 33 height 9
click at [156, 60] on button "Grab Withdraw" at bounding box center [172, 61] width 33 height 9
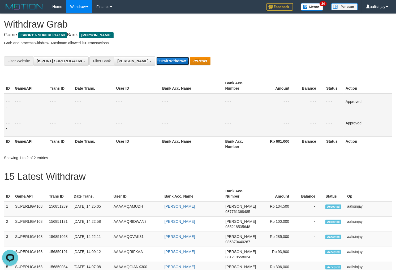
click at [156, 57] on button "Grab Withdraw" at bounding box center [172, 61] width 33 height 9
click at [156, 60] on button "Grab Withdraw" at bounding box center [172, 61] width 33 height 9
click at [156, 57] on button "Grab Withdraw" at bounding box center [172, 61] width 33 height 9
click at [156, 60] on button "Grab Withdraw" at bounding box center [172, 61] width 33 height 9
click at [156, 57] on button "Grab Withdraw" at bounding box center [172, 61] width 33 height 9
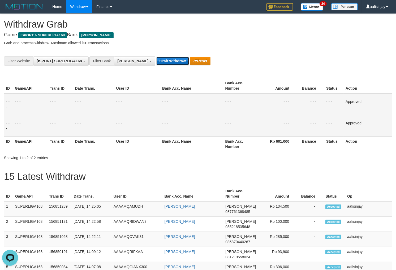
click at [156, 60] on button "Grab Withdraw" at bounding box center [172, 61] width 33 height 9
click at [156, 57] on button "Grab Withdraw" at bounding box center [172, 61] width 33 height 9
click at [156, 60] on button "Grab Withdraw" at bounding box center [172, 61] width 33 height 9
click at [156, 57] on button "Grab Withdraw" at bounding box center [172, 61] width 33 height 9
click at [156, 60] on button "Grab Withdraw" at bounding box center [172, 61] width 33 height 9
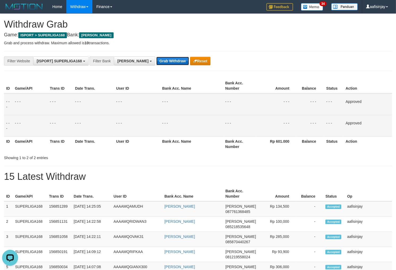
click at [156, 57] on button "Grab Withdraw" at bounding box center [172, 61] width 33 height 9
click at [156, 60] on button "Grab Withdraw" at bounding box center [172, 61] width 33 height 9
click at [156, 57] on button "Grab Withdraw" at bounding box center [172, 61] width 33 height 9
click at [156, 60] on button "Grab Withdraw" at bounding box center [172, 61] width 33 height 9
click at [156, 57] on button "Grab Withdraw" at bounding box center [172, 61] width 33 height 9
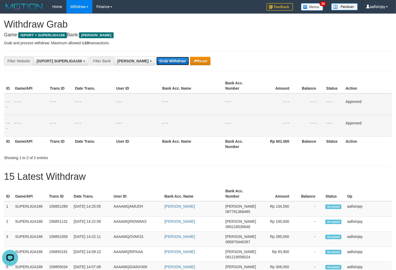
click at [156, 60] on button "Grab Withdraw" at bounding box center [172, 61] width 33 height 9
click at [156, 57] on button "Grab Withdraw" at bounding box center [172, 61] width 33 height 9
click at [156, 60] on button "Grab Withdraw" at bounding box center [172, 61] width 33 height 9
click at [156, 57] on button "Grab Withdraw" at bounding box center [172, 61] width 33 height 9
click at [156, 60] on button "Grab Withdraw" at bounding box center [172, 61] width 33 height 9
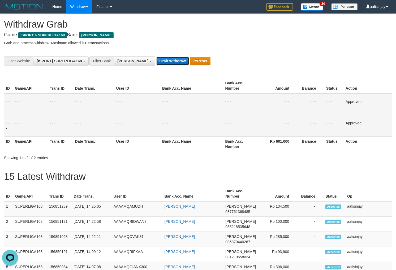
click at [156, 57] on button "Grab Withdraw" at bounding box center [172, 61] width 33 height 9
click at [156, 60] on button "Grab Withdraw" at bounding box center [172, 61] width 33 height 9
click at [156, 57] on button "Grab Withdraw" at bounding box center [172, 61] width 33 height 9
click at [156, 60] on button "Grab Withdraw" at bounding box center [172, 61] width 33 height 9
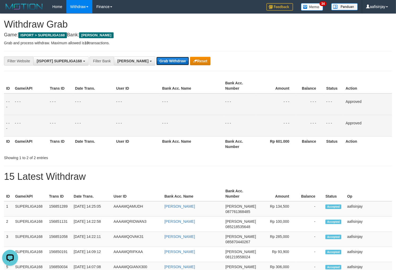
click at [156, 57] on button "Grab Withdraw" at bounding box center [172, 61] width 33 height 9
click at [156, 60] on button "Grab Withdraw" at bounding box center [172, 61] width 33 height 9
click at [156, 57] on button "Grab Withdraw" at bounding box center [172, 61] width 33 height 9
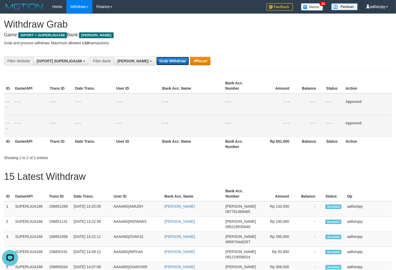
click at [156, 57] on button "Grab Withdraw" at bounding box center [172, 61] width 33 height 9
click at [156, 62] on button "Grab Withdraw" at bounding box center [172, 61] width 33 height 9
click at [156, 57] on button "Grab Withdraw" at bounding box center [172, 61] width 33 height 9
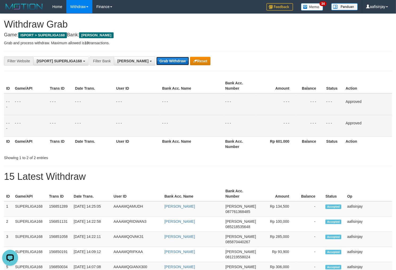
click at [156, 57] on button "Grab Withdraw" at bounding box center [172, 61] width 33 height 9
click at [156, 62] on button "Grab Withdraw" at bounding box center [172, 61] width 33 height 9
click at [156, 57] on button "Grab Withdraw" at bounding box center [172, 61] width 33 height 9
click at [156, 62] on button "Grab Withdraw" at bounding box center [172, 61] width 33 height 9
click at [156, 57] on button "Grab Withdraw" at bounding box center [172, 61] width 33 height 9
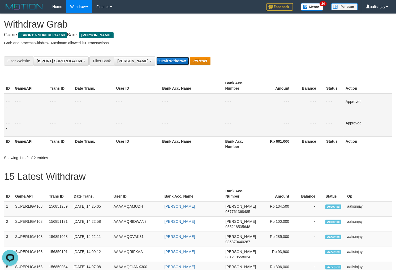
click at [156, 62] on button "Grab Withdraw" at bounding box center [172, 61] width 33 height 9
click at [156, 57] on button "Grab Withdraw" at bounding box center [172, 61] width 33 height 9
click at [156, 62] on button "Grab Withdraw" at bounding box center [172, 61] width 33 height 9
click at [156, 57] on button "Grab Withdraw" at bounding box center [172, 61] width 33 height 9
click at [156, 62] on button "Grab Withdraw" at bounding box center [172, 61] width 33 height 9
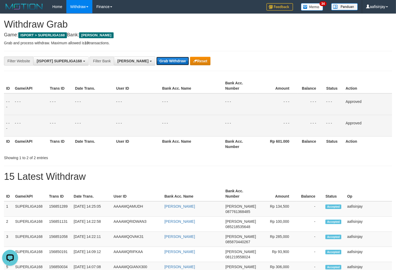
click at [156, 57] on button "Grab Withdraw" at bounding box center [172, 61] width 33 height 9
click at [156, 62] on button "Grab Withdraw" at bounding box center [172, 61] width 33 height 9
click at [156, 57] on button "Grab Withdraw" at bounding box center [172, 61] width 33 height 9
click at [156, 62] on button "Grab Withdraw" at bounding box center [172, 61] width 33 height 9
click at [156, 57] on button "Grab Withdraw" at bounding box center [172, 61] width 33 height 9
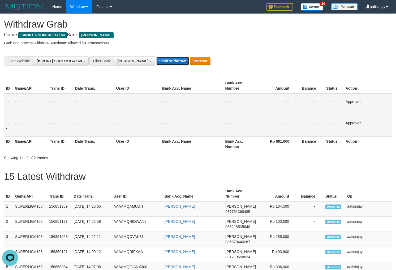
click at [156, 62] on button "Grab Withdraw" at bounding box center [172, 61] width 33 height 9
click at [156, 57] on button "Grab Withdraw" at bounding box center [172, 61] width 33 height 9
click at [156, 62] on button "Grab Withdraw" at bounding box center [172, 61] width 33 height 9
click at [156, 57] on button "Grab Withdraw" at bounding box center [172, 61] width 33 height 9
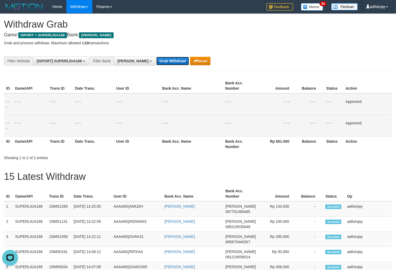
click at [156, 62] on button "Grab Withdraw" at bounding box center [172, 61] width 33 height 9
click at [156, 57] on button "Grab Withdraw" at bounding box center [172, 61] width 33 height 9
click at [156, 62] on button "Grab Withdraw" at bounding box center [172, 61] width 33 height 9
click at [156, 57] on button "Grab Withdraw" at bounding box center [172, 61] width 33 height 9
click at [156, 62] on button "Grab Withdraw" at bounding box center [172, 61] width 33 height 9
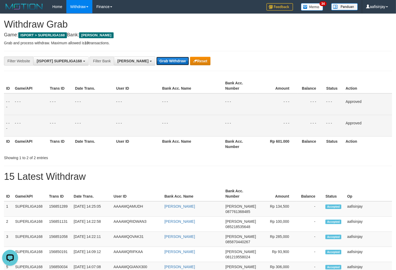
click at [156, 57] on button "Grab Withdraw" at bounding box center [172, 61] width 33 height 9
click at [156, 62] on button "Grab Withdraw" at bounding box center [172, 61] width 33 height 9
click at [156, 57] on button "Grab Withdraw" at bounding box center [172, 61] width 33 height 9
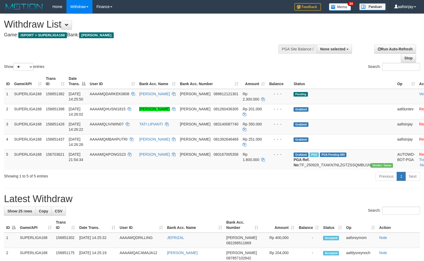
select select
select select "**"
select select
select select "**"
select select
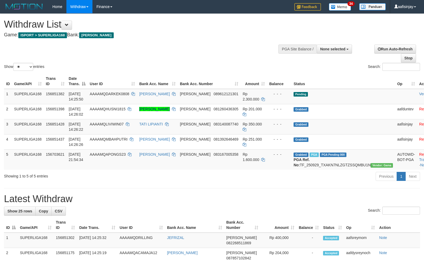
select select "**"
select select
select select "**"
select select
select select "**"
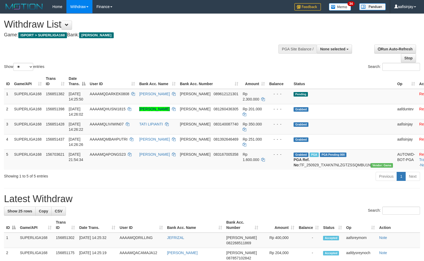
select select
select select "**"
select select
select select "**"
select select
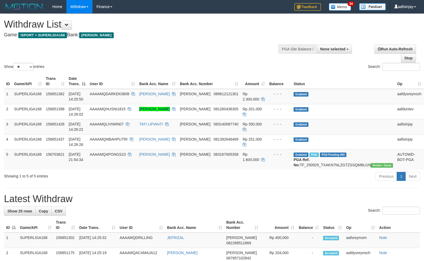
select select "**"
select select
select select "**"
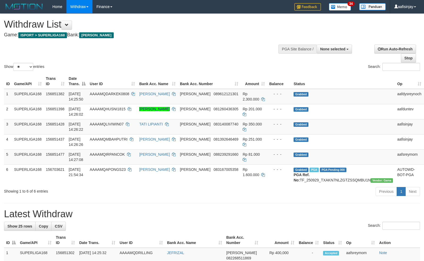
select select
select select "**"
select select
select select "**"
select select
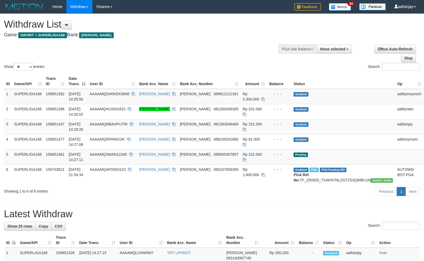
select select "**"
select select
select select "**"
select select
select select "**"
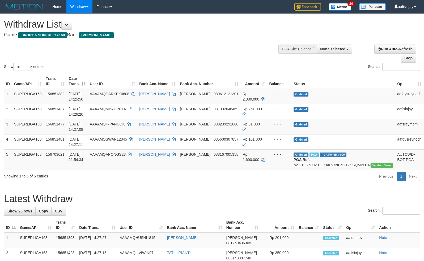
select select
select select "**"
select select
select select "**"
select select
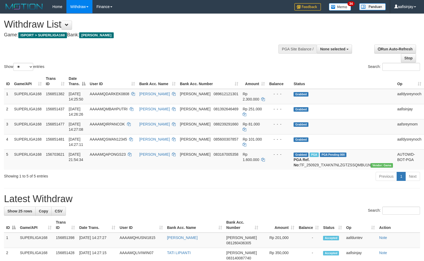
select select "**"
select select
select select "**"
select select
select select "**"
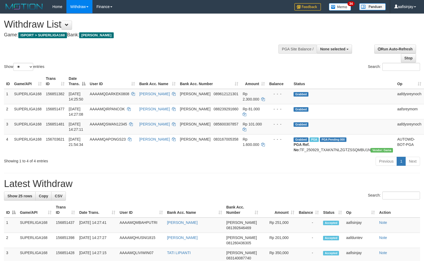
select select
select select "**"
select select
select select "**"
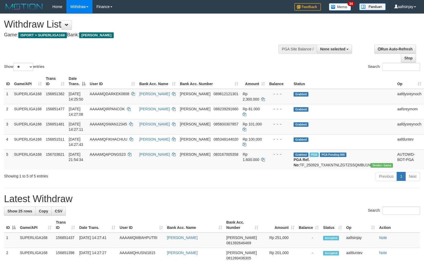
select select
select select "**"
select select
select select "**"
select select
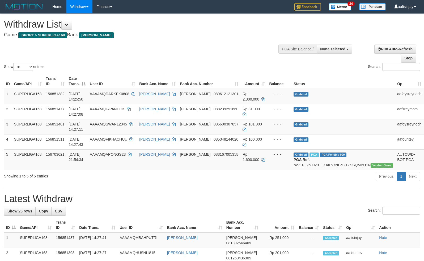
select select "**"
select select
select select "**"
select select
select select "**"
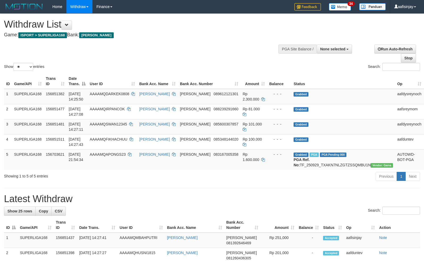
select select
select select "**"
select select
select select "**"
select select
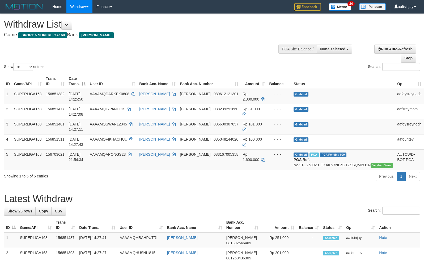
select select "**"
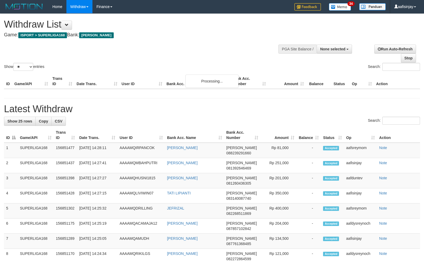
select select
select select "**"
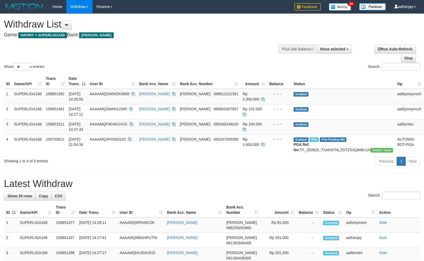
select select
select select "**"
select select
select select "**"
select select
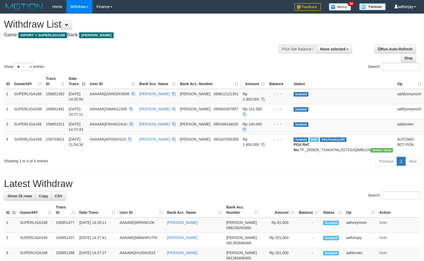
select select "**"
select select
select select "**"
select select
select select "**"
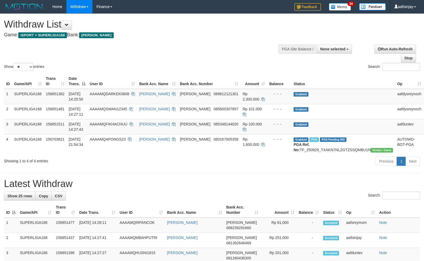
select select
select select "**"
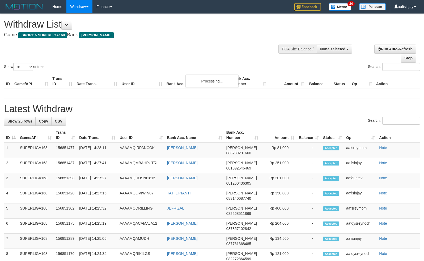
select select
select select "**"
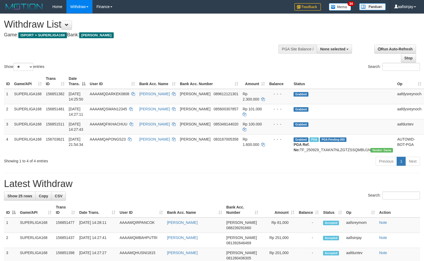
select select
select select "**"
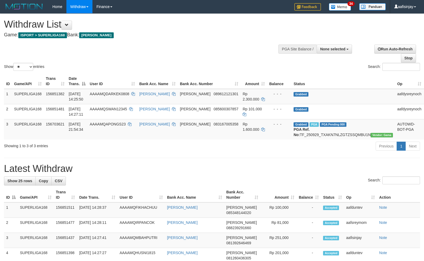
select select
select select "**"
select select
select select "**"
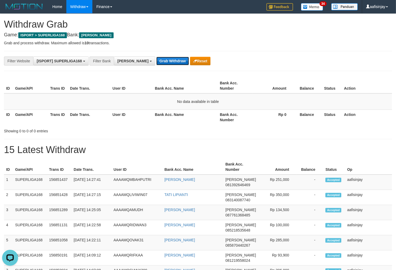
click at [156, 57] on button "Grab Withdraw" at bounding box center [172, 61] width 33 height 9
click at [156, 59] on button "Grab Withdraw" at bounding box center [172, 61] width 33 height 9
click at [156, 57] on button "Grab Withdraw" at bounding box center [172, 61] width 33 height 9
click at [156, 59] on button "Grab Withdraw" at bounding box center [172, 61] width 33 height 9
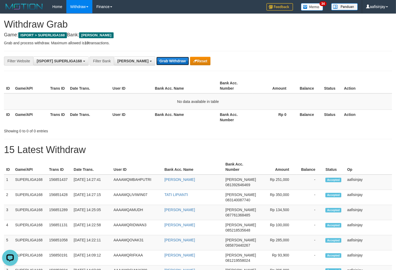
click at [156, 57] on button "Grab Withdraw" at bounding box center [172, 61] width 33 height 9
click at [156, 59] on button "Grab Withdraw" at bounding box center [172, 61] width 33 height 9
click at [156, 57] on button "Grab Withdraw" at bounding box center [172, 61] width 33 height 9
click at [156, 59] on button "Grab Withdraw" at bounding box center [172, 61] width 33 height 9
click at [156, 57] on button "Grab Withdraw" at bounding box center [172, 61] width 33 height 9
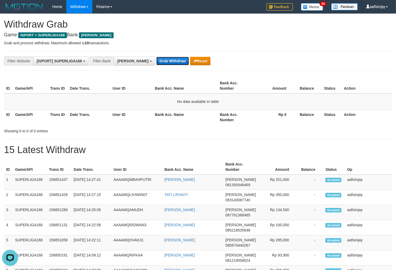
click at [156, 59] on button "Grab Withdraw" at bounding box center [172, 61] width 33 height 9
click at [156, 57] on button "Grab Withdraw" at bounding box center [172, 61] width 33 height 9
click at [156, 59] on button "Grab Withdraw" at bounding box center [172, 61] width 33 height 9
click at [156, 57] on button "Grab Withdraw" at bounding box center [172, 61] width 33 height 9
click at [156, 59] on button "Grab Withdraw" at bounding box center [172, 61] width 33 height 9
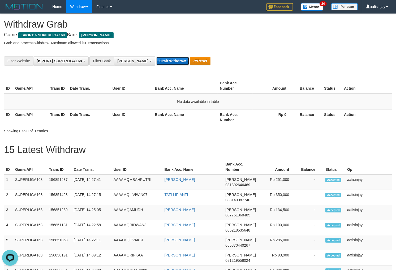
click at [156, 57] on button "Grab Withdraw" at bounding box center [172, 61] width 33 height 9
click at [156, 59] on button "Grab Withdraw" at bounding box center [172, 61] width 33 height 9
click at [156, 57] on button "Grab Withdraw" at bounding box center [172, 61] width 33 height 9
click at [156, 59] on button "Grab Withdraw" at bounding box center [172, 61] width 33 height 9
click at [156, 57] on button "Grab Withdraw" at bounding box center [172, 61] width 33 height 9
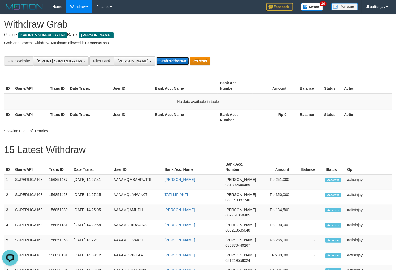
click at [156, 59] on button "Grab Withdraw" at bounding box center [172, 61] width 33 height 9
click at [156, 57] on button "Grab Withdraw" at bounding box center [172, 61] width 33 height 9
click at [156, 59] on button "Grab Withdraw" at bounding box center [172, 61] width 33 height 9
click at [156, 57] on button "Grab Withdraw" at bounding box center [172, 61] width 33 height 9
click at [156, 59] on button "Grab Withdraw" at bounding box center [172, 61] width 33 height 9
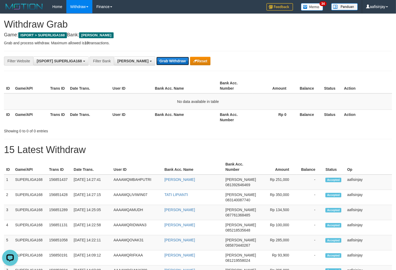
click at [156, 57] on button "Grab Withdraw" at bounding box center [172, 61] width 33 height 9
click at [156, 59] on button "Grab Withdraw" at bounding box center [172, 61] width 33 height 9
click at [156, 57] on button "Grab Withdraw" at bounding box center [172, 61] width 33 height 9
click at [156, 59] on button "Grab Withdraw" at bounding box center [172, 61] width 33 height 9
click at [156, 57] on button "Grab Withdraw" at bounding box center [172, 61] width 33 height 9
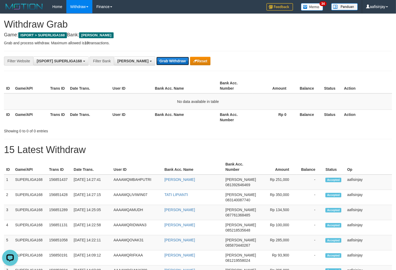
click at [156, 59] on button "Grab Withdraw" at bounding box center [172, 61] width 33 height 9
click at [156, 57] on button "Grab Withdraw" at bounding box center [172, 61] width 33 height 9
click at [156, 59] on button "Grab Withdraw" at bounding box center [172, 61] width 33 height 9
click at [156, 57] on button "Grab Withdraw" at bounding box center [172, 61] width 33 height 9
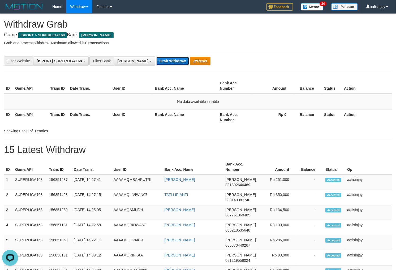
click at [156, 59] on button "Grab Withdraw" at bounding box center [172, 61] width 33 height 9
click at [156, 57] on button "Grab Withdraw" at bounding box center [172, 61] width 33 height 9
click at [156, 59] on button "Grab Withdraw" at bounding box center [172, 61] width 33 height 9
click at [156, 57] on button "Grab Withdraw" at bounding box center [172, 61] width 33 height 9
click at [156, 59] on button "Grab Withdraw" at bounding box center [172, 61] width 33 height 9
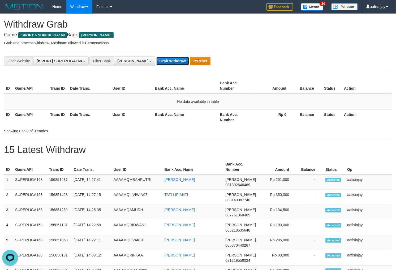
click at [156, 57] on button "Grab Withdraw" at bounding box center [172, 61] width 33 height 9
click at [156, 59] on button "Grab Withdraw" at bounding box center [172, 61] width 33 height 9
click at [156, 57] on button "Grab Withdraw" at bounding box center [172, 61] width 33 height 9
click at [156, 59] on button "Grab Withdraw" at bounding box center [172, 61] width 33 height 9
click at [156, 57] on button "Grab Withdraw" at bounding box center [172, 61] width 33 height 9
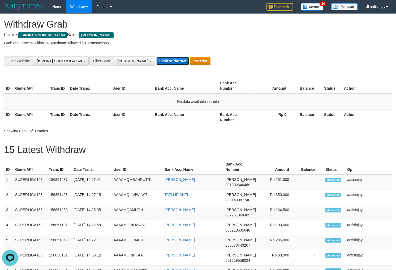
click at [156, 59] on button "Grab Withdraw" at bounding box center [172, 61] width 33 height 9
click at [156, 57] on button "Grab Withdraw" at bounding box center [172, 61] width 33 height 9
click at [156, 59] on button "Grab Withdraw" at bounding box center [172, 61] width 33 height 9
click at [156, 57] on button "Grab Withdraw" at bounding box center [172, 61] width 33 height 9
click at [156, 59] on button "Grab Withdraw" at bounding box center [172, 61] width 33 height 9
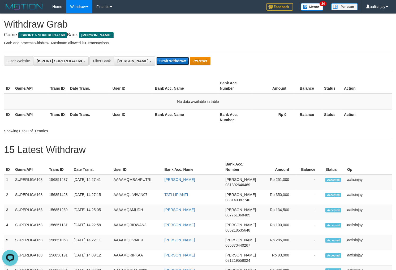
click at [156, 57] on button "Grab Withdraw" at bounding box center [172, 61] width 33 height 9
click at [156, 59] on button "Grab Withdraw" at bounding box center [172, 61] width 33 height 9
click at [156, 57] on button "Grab Withdraw" at bounding box center [172, 61] width 33 height 9
click at [156, 59] on button "Grab Withdraw" at bounding box center [172, 61] width 33 height 9
click at [156, 57] on button "Grab Withdraw" at bounding box center [172, 61] width 33 height 9
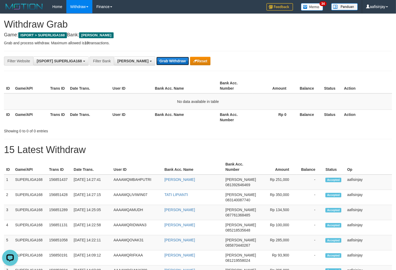
click at [156, 59] on button "Grab Withdraw" at bounding box center [172, 61] width 33 height 9
click at [156, 57] on button "Grab Withdraw" at bounding box center [172, 61] width 33 height 9
click at [156, 59] on button "Grab Withdraw" at bounding box center [172, 61] width 33 height 9
click at [156, 57] on button "Grab Withdraw" at bounding box center [172, 61] width 33 height 9
click at [156, 59] on button "Grab Withdraw" at bounding box center [172, 61] width 33 height 9
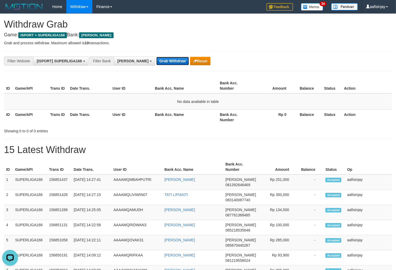
click at [156, 57] on button "Grab Withdraw" at bounding box center [172, 61] width 33 height 9
click at [156, 59] on button "Grab Withdraw" at bounding box center [172, 61] width 33 height 9
click at [156, 57] on button "Grab Withdraw" at bounding box center [172, 61] width 33 height 9
click at [156, 59] on button "Grab Withdraw" at bounding box center [172, 61] width 33 height 9
click at [156, 57] on button "Grab Withdraw" at bounding box center [172, 61] width 33 height 9
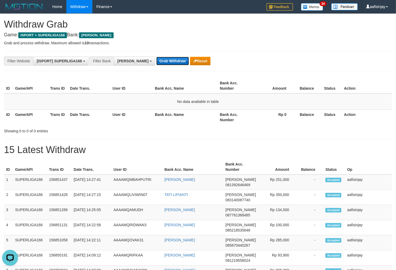
click at [156, 59] on button "Grab Withdraw" at bounding box center [172, 61] width 33 height 9
click at [156, 57] on button "Grab Withdraw" at bounding box center [172, 61] width 33 height 9
click at [156, 59] on button "Grab Withdraw" at bounding box center [172, 61] width 33 height 9
click at [156, 57] on button "Grab Withdraw" at bounding box center [172, 61] width 33 height 9
click at [156, 59] on button "Grab Withdraw" at bounding box center [172, 61] width 33 height 9
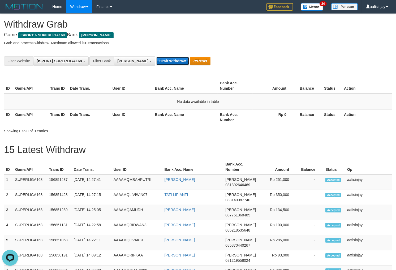
click at [156, 57] on button "Grab Withdraw" at bounding box center [172, 61] width 33 height 9
click at [156, 59] on button "Grab Withdraw" at bounding box center [172, 61] width 33 height 9
click at [156, 57] on button "Grab Withdraw" at bounding box center [172, 61] width 33 height 9
click at [156, 59] on button "Grab Withdraw" at bounding box center [172, 61] width 33 height 9
click at [156, 57] on button "Grab Withdraw" at bounding box center [172, 61] width 33 height 9
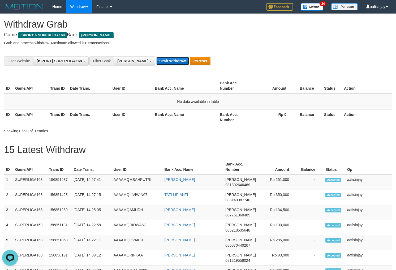
click at [156, 59] on button "Grab Withdraw" at bounding box center [172, 61] width 33 height 9
click at [156, 57] on button "Grab Withdraw" at bounding box center [172, 61] width 33 height 9
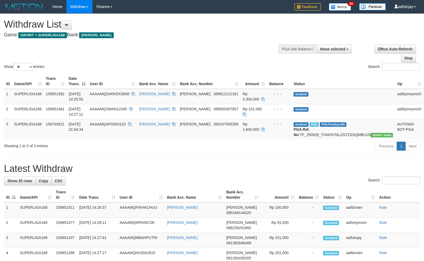
select select
select select "**"
select select
select select "**"
select select
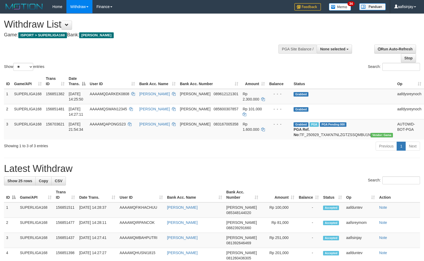
select select "**"
select select
select select "**"
select select
select select "**"
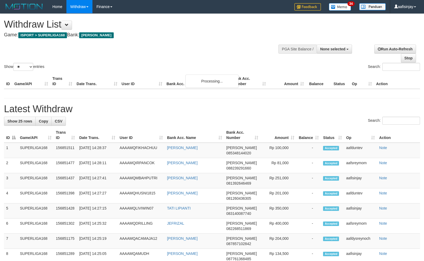
select select
select select "**"
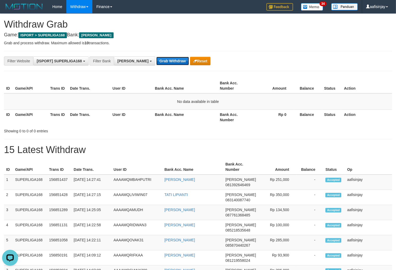
click at [156, 63] on button "Grab Withdraw" at bounding box center [172, 61] width 33 height 9
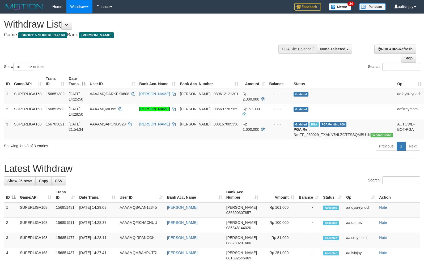
select select
select select "**"
select select
select select "**"
select select
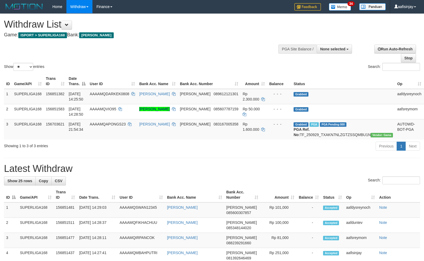
select select "**"
select select
select select "**"
select select
select select "**"
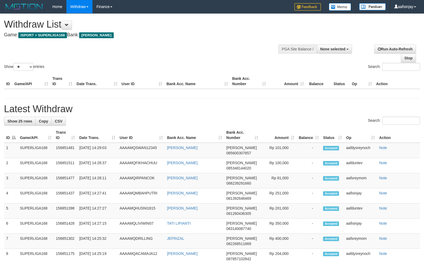
select select
select select "**"
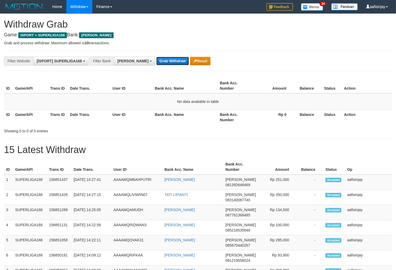
click at [156, 61] on button "Grab Withdraw" at bounding box center [172, 61] width 33 height 9
click at [156, 57] on button "Grab Withdraw" at bounding box center [172, 61] width 33 height 9
click at [156, 61] on button "Grab Withdraw" at bounding box center [172, 61] width 33 height 9
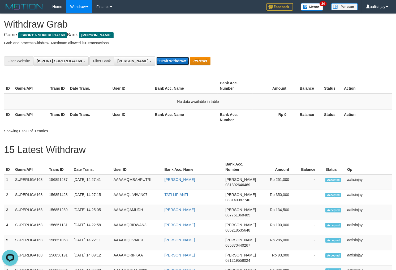
click at [156, 57] on button "Grab Withdraw" at bounding box center [172, 61] width 33 height 9
click at [156, 61] on button "Grab Withdraw" at bounding box center [172, 61] width 33 height 9
click at [156, 57] on button "Grab Withdraw" at bounding box center [172, 61] width 33 height 9
click at [156, 61] on button "Grab Withdraw" at bounding box center [172, 61] width 33 height 9
click at [156, 57] on button "Grab Withdraw" at bounding box center [172, 61] width 33 height 9
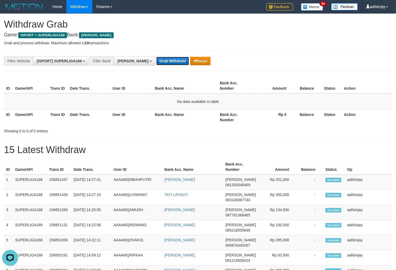
click at [156, 61] on button "Grab Withdraw" at bounding box center [172, 61] width 33 height 9
click at [156, 57] on button "Grab Withdraw" at bounding box center [172, 61] width 33 height 9
click at [156, 61] on button "Grab Withdraw" at bounding box center [172, 61] width 33 height 9
click at [156, 57] on button "Grab Withdraw" at bounding box center [172, 61] width 33 height 9
click at [156, 61] on button "Grab Withdraw" at bounding box center [172, 61] width 33 height 9
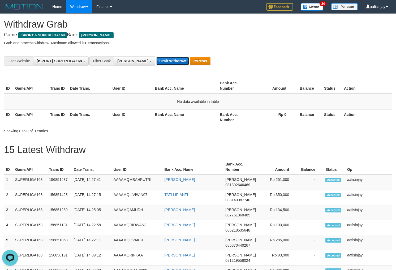
click at [156, 57] on button "Grab Withdraw" at bounding box center [172, 61] width 33 height 9
click at [156, 61] on button "Grab Withdraw" at bounding box center [172, 61] width 33 height 9
click at [156, 57] on button "Grab Withdraw" at bounding box center [172, 61] width 33 height 9
click at [156, 61] on button "Grab Withdraw" at bounding box center [172, 61] width 33 height 9
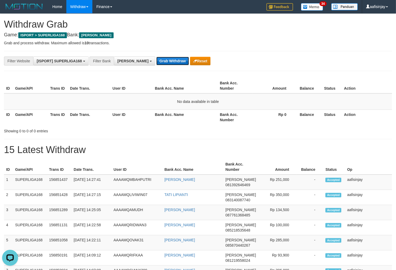
click at [156, 57] on button "Grab Withdraw" at bounding box center [172, 61] width 33 height 9
click at [156, 61] on button "Grab Withdraw" at bounding box center [172, 61] width 33 height 9
click at [156, 57] on button "Grab Withdraw" at bounding box center [172, 61] width 33 height 9
click at [156, 61] on button "Grab Withdraw" at bounding box center [172, 61] width 33 height 9
click at [156, 57] on button "Grab Withdraw" at bounding box center [172, 61] width 33 height 9
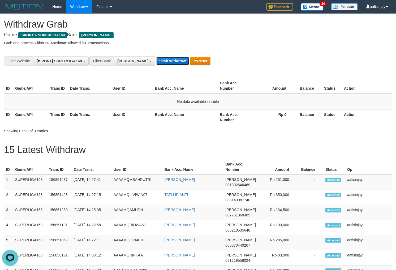
click at [156, 61] on button "Grab Withdraw" at bounding box center [172, 61] width 33 height 9
click at [156, 57] on button "Grab Withdraw" at bounding box center [172, 61] width 33 height 9
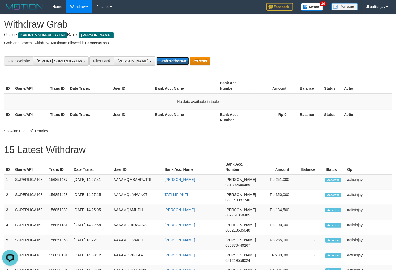
click at [156, 57] on button "Grab Withdraw" at bounding box center [172, 61] width 33 height 9
click at [156, 63] on button "Grab Withdraw" at bounding box center [172, 61] width 33 height 9
click at [156, 57] on button "Grab Withdraw" at bounding box center [172, 61] width 33 height 9
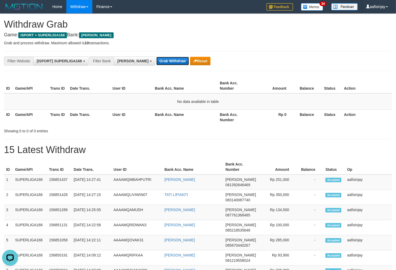
click at [156, 63] on button "Grab Withdraw" at bounding box center [172, 61] width 33 height 9
click at [156, 57] on button "Grab Withdraw" at bounding box center [172, 61] width 33 height 9
click at [156, 63] on button "Grab Withdraw" at bounding box center [172, 61] width 33 height 9
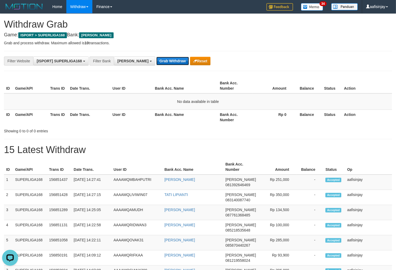
click at [156, 57] on button "Grab Withdraw" at bounding box center [172, 61] width 33 height 9
click at [156, 63] on button "Grab Withdraw" at bounding box center [172, 61] width 33 height 9
click at [156, 57] on button "Grab Withdraw" at bounding box center [172, 61] width 33 height 9
click at [156, 63] on button "Grab Withdraw" at bounding box center [172, 61] width 33 height 9
click at [156, 57] on button "Grab Withdraw" at bounding box center [172, 61] width 33 height 9
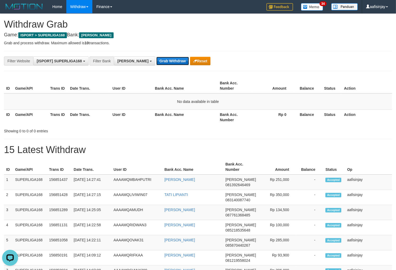
click at [156, 57] on button "Grab Withdraw" at bounding box center [172, 61] width 33 height 9
click at [156, 63] on button "Grab Withdraw" at bounding box center [172, 61] width 33 height 9
click at [156, 57] on button "Grab Withdraw" at bounding box center [172, 61] width 33 height 9
click at [156, 63] on button "Grab Withdraw" at bounding box center [172, 61] width 33 height 9
click at [156, 57] on button "Grab Withdraw" at bounding box center [172, 61] width 33 height 9
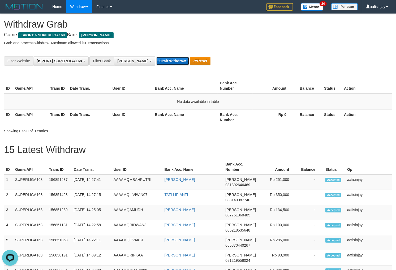
click at [156, 62] on button "Grab Withdraw" at bounding box center [172, 61] width 33 height 9
click at [156, 57] on button "Grab Withdraw" at bounding box center [172, 61] width 33 height 9
click at [156, 58] on button "Grab Withdraw" at bounding box center [172, 61] width 33 height 9
click at [156, 57] on button "Grab Withdraw" at bounding box center [172, 61] width 33 height 9
click at [156, 58] on button "Grab Withdraw" at bounding box center [172, 61] width 33 height 9
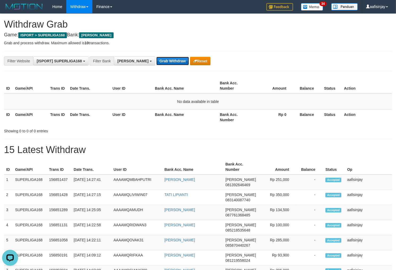
click at [156, 57] on button "Grab Withdraw" at bounding box center [172, 61] width 33 height 9
click at [156, 58] on button "Grab Withdraw" at bounding box center [172, 61] width 33 height 9
click at [156, 57] on button "Grab Withdraw" at bounding box center [172, 61] width 33 height 9
click at [156, 58] on button "Grab Withdraw" at bounding box center [172, 61] width 33 height 9
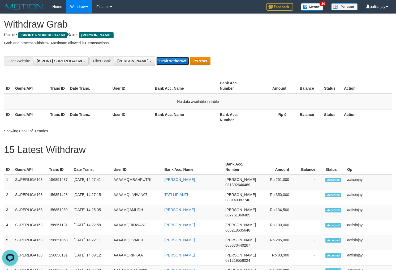
click at [156, 57] on button "Grab Withdraw" at bounding box center [172, 61] width 33 height 9
click at [156, 58] on button "Grab Withdraw" at bounding box center [172, 61] width 33 height 9
click at [156, 57] on button "Grab Withdraw" at bounding box center [172, 61] width 33 height 9
click at [156, 58] on button "Grab Withdraw" at bounding box center [172, 61] width 33 height 9
click at [156, 57] on button "Grab Withdraw" at bounding box center [172, 61] width 33 height 9
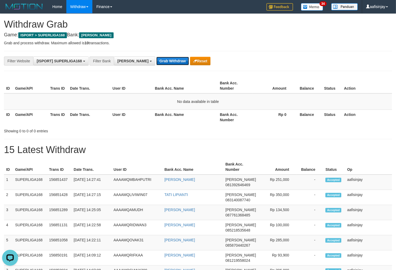
click at [156, 58] on button "Grab Withdraw" at bounding box center [172, 61] width 33 height 9
click at [156, 57] on button "Grab Withdraw" at bounding box center [172, 61] width 33 height 9
click at [156, 58] on button "Grab Withdraw" at bounding box center [172, 61] width 33 height 9
click at [156, 57] on button "Grab Withdraw" at bounding box center [172, 61] width 33 height 9
click at [156, 58] on button "Grab Withdraw" at bounding box center [172, 61] width 33 height 9
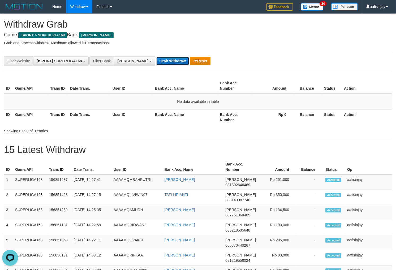
click at [156, 57] on button "Grab Withdraw" at bounding box center [172, 61] width 33 height 9
click at [156, 58] on button "Grab Withdraw" at bounding box center [172, 61] width 33 height 9
click at [156, 57] on button "Grab Withdraw" at bounding box center [172, 61] width 33 height 9
click at [156, 58] on button "Grab Withdraw" at bounding box center [172, 61] width 33 height 9
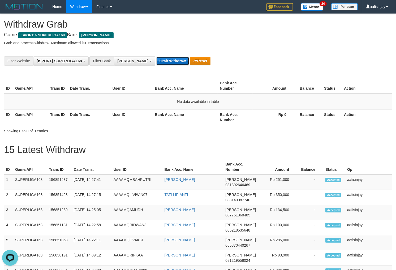
click at [156, 57] on button "Grab Withdraw" at bounding box center [172, 61] width 33 height 9
click at [156, 58] on button "Grab Withdraw" at bounding box center [172, 61] width 33 height 9
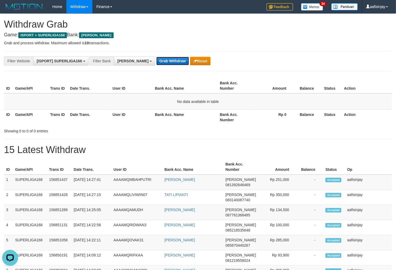
click at [156, 58] on button "Grab Withdraw" at bounding box center [172, 61] width 33 height 9
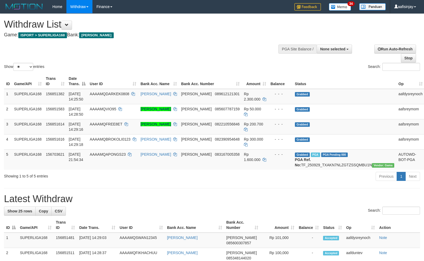
select select
select select "**"
select select
select select "**"
select select
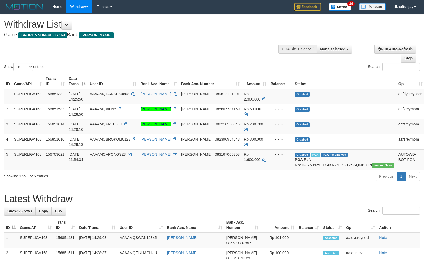
select select "**"
select select
select select "**"
select select
select select "**"
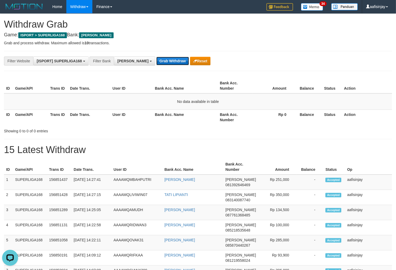
click at [156, 60] on button "Grab Withdraw" at bounding box center [172, 61] width 33 height 9
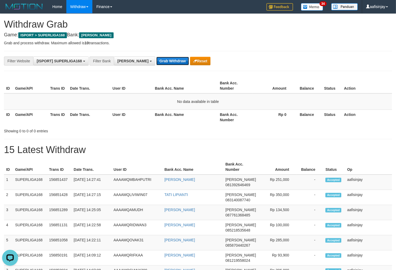
click at [156, 60] on button "Grab Withdraw" at bounding box center [172, 61] width 33 height 9
click at [156, 57] on button "Grab Withdraw" at bounding box center [172, 61] width 33 height 9
click at [156, 60] on button "Grab Withdraw" at bounding box center [172, 61] width 33 height 9
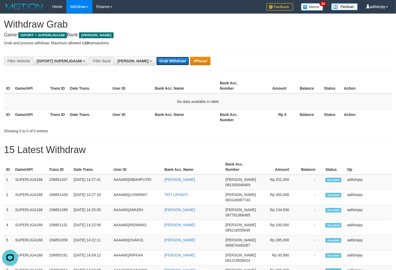
click at [156, 57] on button "Grab Withdraw" at bounding box center [172, 61] width 33 height 9
click at [156, 60] on button "Grab Withdraw" at bounding box center [172, 61] width 33 height 9
click at [156, 57] on button "Grab Withdraw" at bounding box center [172, 61] width 33 height 9
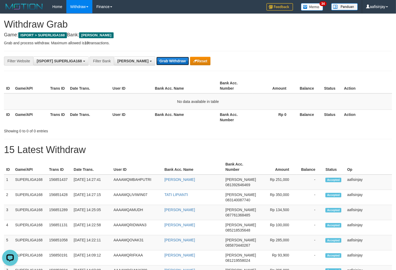
click at [156, 57] on button "Grab Withdraw" at bounding box center [172, 61] width 33 height 9
click at [156, 61] on button "Grab Withdraw" at bounding box center [172, 61] width 33 height 9
click at [156, 57] on button "Grab Withdraw" at bounding box center [172, 61] width 33 height 9
click at [156, 61] on button "Grab Withdraw" at bounding box center [172, 61] width 33 height 9
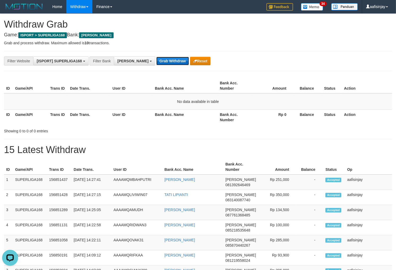
click at [156, 57] on button "Grab Withdraw" at bounding box center [172, 61] width 33 height 9
click at [156, 61] on button "Grab Withdraw" at bounding box center [172, 61] width 33 height 9
click at [156, 57] on button "Grab Withdraw" at bounding box center [172, 61] width 33 height 9
click at [156, 61] on button "Grab Withdraw" at bounding box center [172, 61] width 33 height 9
click at [156, 57] on button "Grab Withdraw" at bounding box center [172, 61] width 33 height 9
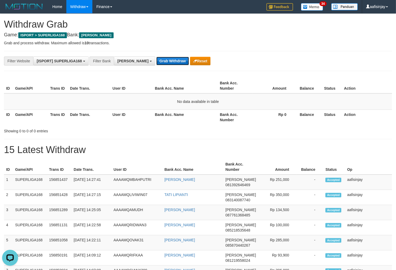
click at [156, 57] on button "Grab Withdraw" at bounding box center [172, 61] width 33 height 9
click at [156, 61] on button "Grab Withdraw" at bounding box center [172, 61] width 33 height 9
click at [156, 57] on button "Grab Withdraw" at bounding box center [172, 61] width 33 height 9
click at [156, 61] on button "Grab Withdraw" at bounding box center [172, 61] width 33 height 9
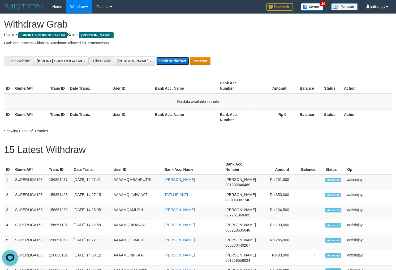
click at [156, 57] on button "Grab Withdraw" at bounding box center [172, 61] width 33 height 9
click at [156, 61] on button "Grab Withdraw" at bounding box center [172, 61] width 33 height 9
click at [156, 57] on button "Grab Withdraw" at bounding box center [172, 61] width 33 height 9
click at [156, 61] on button "Grab Withdraw" at bounding box center [172, 61] width 33 height 9
click at [156, 57] on button "Grab Withdraw" at bounding box center [172, 61] width 33 height 9
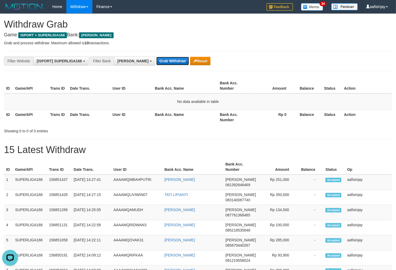
click at [156, 61] on button "Grab Withdraw" at bounding box center [172, 61] width 33 height 9
click at [156, 57] on button "Grab Withdraw" at bounding box center [172, 61] width 33 height 9
click at [156, 61] on button "Grab Withdraw" at bounding box center [172, 61] width 33 height 9
click at [156, 57] on button "Grab Withdraw" at bounding box center [172, 61] width 33 height 9
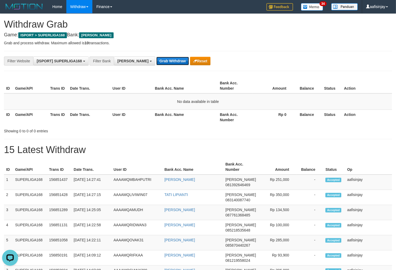
drag, startPoint x: 147, startPoint y: 61, endPoint x: 150, endPoint y: 60, distance: 3.0
click at [156, 61] on button "Grab Withdraw" at bounding box center [172, 61] width 33 height 9
click at [156, 57] on button "Grab Withdraw" at bounding box center [172, 61] width 33 height 9
click at [156, 60] on button "Grab Withdraw" at bounding box center [172, 61] width 33 height 9
click at [156, 57] on button "Grab Withdraw" at bounding box center [172, 61] width 33 height 9
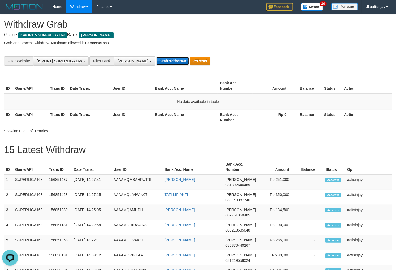
click at [156, 60] on button "Grab Withdraw" at bounding box center [172, 61] width 33 height 9
click at [156, 57] on button "Grab Withdraw" at bounding box center [172, 61] width 33 height 9
click at [156, 60] on button "Grab Withdraw" at bounding box center [172, 61] width 33 height 9
click at [156, 57] on button "Grab Withdraw" at bounding box center [172, 61] width 33 height 9
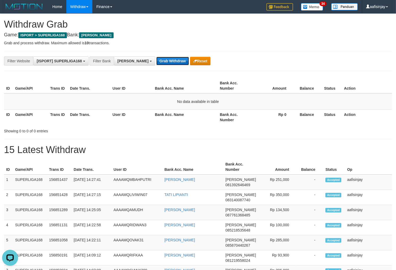
click at [156, 60] on button "Grab Withdraw" at bounding box center [172, 61] width 33 height 9
click at [156, 57] on button "Grab Withdraw" at bounding box center [172, 61] width 33 height 9
click at [156, 60] on button "Grab Withdraw" at bounding box center [172, 61] width 33 height 9
click at [156, 57] on button "Grab Withdraw" at bounding box center [172, 61] width 33 height 9
click at [156, 60] on button "Grab Withdraw" at bounding box center [172, 61] width 33 height 9
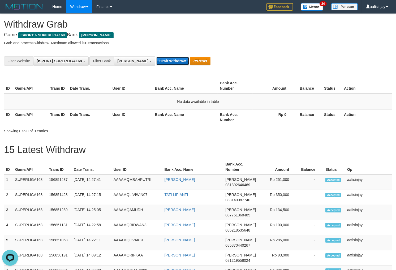
click at [156, 57] on button "Grab Withdraw" at bounding box center [172, 61] width 33 height 9
click at [156, 60] on button "Grab Withdraw" at bounding box center [172, 61] width 33 height 9
click at [156, 57] on button "Grab Withdraw" at bounding box center [172, 61] width 33 height 9
click at [156, 60] on button "Grab Withdraw" at bounding box center [172, 61] width 33 height 9
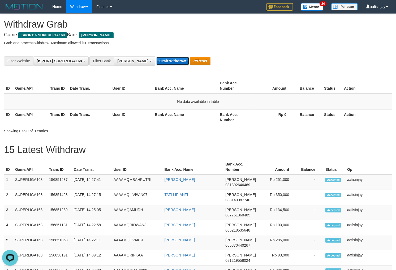
click at [156, 57] on button "Grab Withdraw" at bounding box center [172, 61] width 33 height 9
click at [156, 60] on button "Grab Withdraw" at bounding box center [172, 61] width 33 height 9
click at [156, 57] on button "Grab Withdraw" at bounding box center [172, 61] width 33 height 9
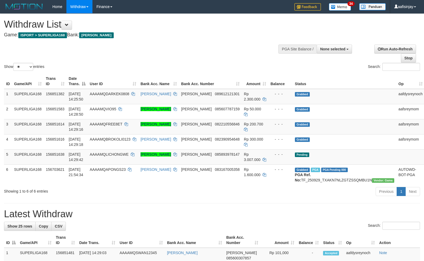
select select
select select "**"
select select
select select "**"
select select
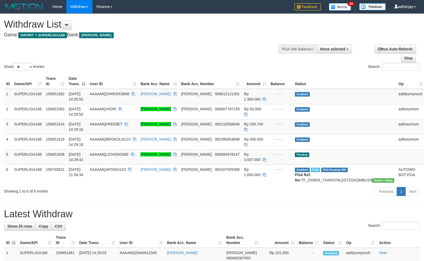
select select "**"
select select
select select "**"
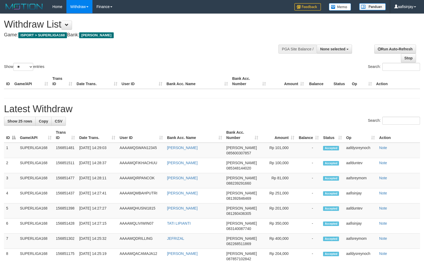
select select
select select "**"
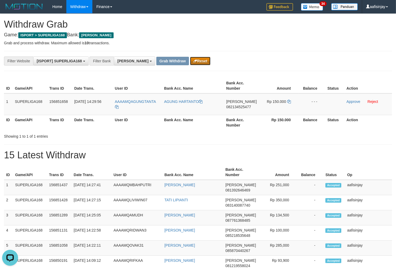
click at [190, 60] on button "Reset" at bounding box center [200, 61] width 20 height 9
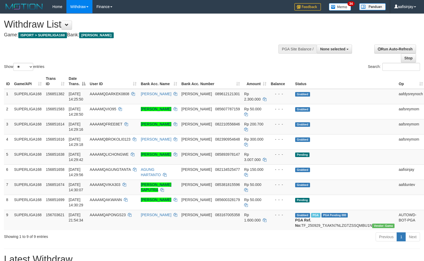
select select
select select "**"
select select
select select "**"
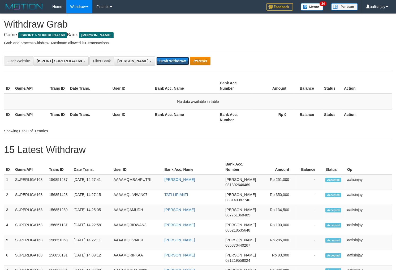
click at [156, 61] on button "Grab Withdraw" at bounding box center [172, 61] width 33 height 9
click at [156, 57] on button "Grab Withdraw" at bounding box center [172, 61] width 33 height 9
drag, startPoint x: 0, startPoint y: 0, endPoint x: 153, endPoint y: 61, distance: 165.0
click at [156, 61] on button "Grab Withdraw" at bounding box center [172, 61] width 33 height 9
click at [156, 57] on button "Grab Withdraw" at bounding box center [172, 61] width 33 height 9
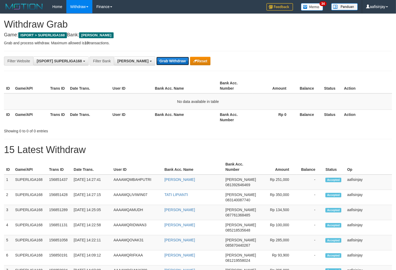
click at [156, 61] on button "Grab Withdraw" at bounding box center [172, 61] width 33 height 9
click at [156, 57] on button "Grab Withdraw" at bounding box center [172, 61] width 33 height 9
click at [156, 61] on button "Grab Withdraw" at bounding box center [172, 61] width 33 height 9
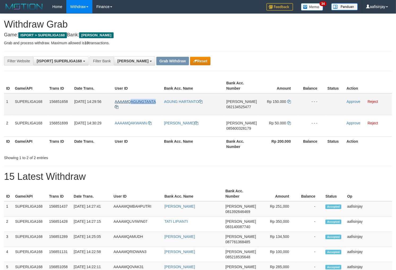
drag, startPoint x: 160, startPoint y: 99, endPoint x: 131, endPoint y: 101, distance: 29.1
click at [131, 101] on td "AAAAMQAGUNGTANTA" at bounding box center [137, 105] width 49 height 22
copy span "AGUNGTANTA"
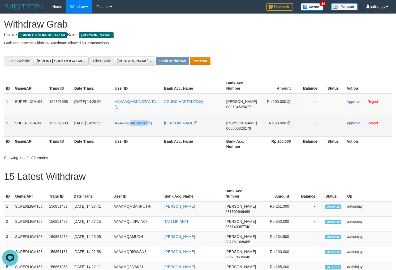
drag, startPoint x: 157, startPoint y: 122, endPoint x: 131, endPoint y: 127, distance: 26.4
click at [131, 127] on td "AAAAMQAKWANN" at bounding box center [137, 126] width 49 height 22
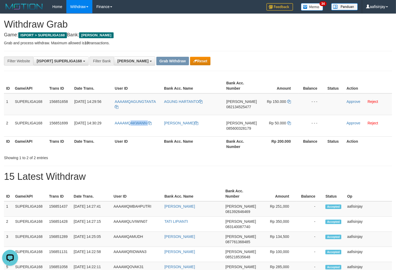
copy link "AKWANN"
click at [190, 140] on th "Bank Acc. Name" at bounding box center [193, 144] width 62 height 15
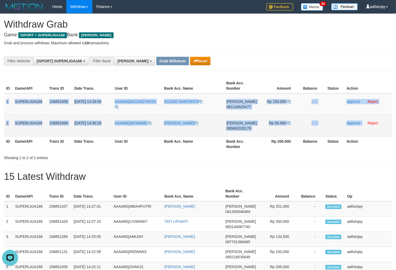
drag, startPoint x: 4, startPoint y: 99, endPoint x: 363, endPoint y: 123, distance: 359.2
click at [363, 123] on tbody "1 SUPERLIGA168 156851658 01/10/2025 14:29:56 AAAAMQAGUNGTANTA AGUNG HARTANTO DA…" at bounding box center [198, 115] width 388 height 43
copy tbody "1 SUPERLIGA168 156851658 01/10/2025 14:29:56 AAAAMQAGUNGTANTA AGUNG HARTANTO DA…"
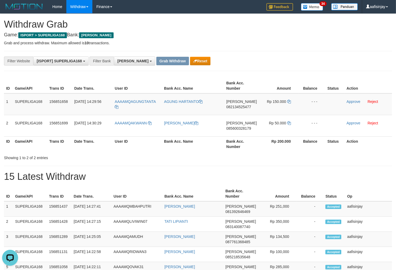
click at [248, 154] on div "Showing 1 to 2 of 2 entries" at bounding box center [198, 156] width 396 height 7
click at [240, 102] on td "DANA 082134525477" at bounding box center [241, 105] width 35 height 22
click at [244, 109] on td "DANA 082134525477" at bounding box center [241, 105] width 35 height 22
click at [244, 107] on span "082134525477" at bounding box center [239, 107] width 25 height 4
click at [289, 100] on icon at bounding box center [289, 102] width 4 height 4
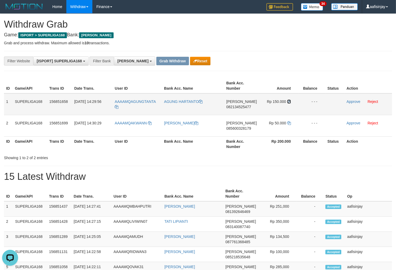
click at [289, 100] on icon at bounding box center [289, 102] width 4 height 4
click at [351, 100] on link "Approve" at bounding box center [354, 102] width 14 height 4
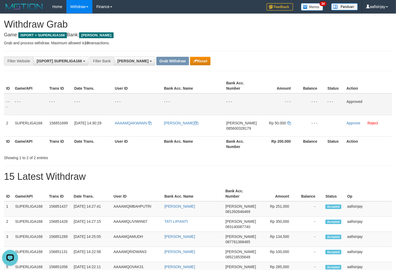
drag, startPoint x: 223, startPoint y: 166, endPoint x: 221, endPoint y: 163, distance: 3.8
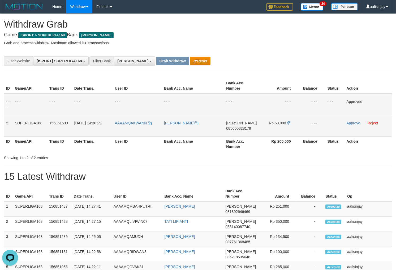
click at [246, 130] on td "DANA 085600328179" at bounding box center [241, 126] width 35 height 22
click at [246, 129] on span "085600328179" at bounding box center [238, 128] width 25 height 4
click at [290, 123] on icon at bounding box center [289, 123] width 4 height 4
click at [350, 124] on link "Approve" at bounding box center [354, 123] width 14 height 4
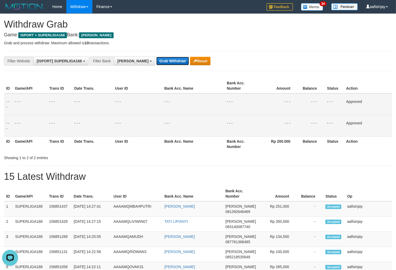
click at [156, 62] on button "Grab Withdraw" at bounding box center [172, 61] width 33 height 9
click at [156, 57] on button "Grab Withdraw" at bounding box center [172, 61] width 33 height 9
click at [156, 62] on button "Grab Withdraw" at bounding box center [172, 61] width 33 height 9
click at [156, 57] on button "Grab Withdraw" at bounding box center [172, 61] width 33 height 9
click at [156, 62] on button "Grab Withdraw" at bounding box center [172, 61] width 33 height 9
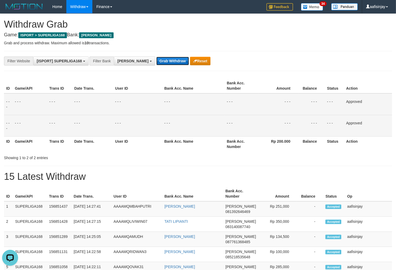
click at [156, 57] on button "Grab Withdraw" at bounding box center [172, 61] width 33 height 9
click at [156, 62] on button "Grab Withdraw" at bounding box center [172, 61] width 33 height 9
click at [156, 57] on button "Grab Withdraw" at bounding box center [172, 61] width 33 height 9
click at [156, 62] on button "Grab Withdraw" at bounding box center [172, 61] width 33 height 9
click at [156, 57] on button "Grab Withdraw" at bounding box center [172, 61] width 33 height 9
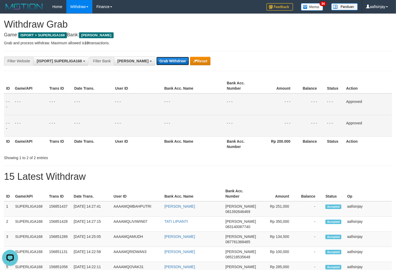
click at [156, 62] on button "Grab Withdraw" at bounding box center [172, 61] width 33 height 9
click at [156, 57] on button "Grab Withdraw" at bounding box center [172, 61] width 33 height 9
click at [156, 62] on button "Grab Withdraw" at bounding box center [172, 61] width 33 height 9
click at [156, 57] on button "Grab Withdraw" at bounding box center [172, 61] width 33 height 9
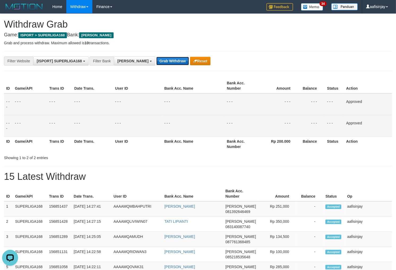
click at [156, 62] on button "Grab Withdraw" at bounding box center [172, 61] width 33 height 9
click at [156, 57] on button "Grab Withdraw" at bounding box center [172, 61] width 33 height 9
click at [156, 62] on button "Grab Withdraw" at bounding box center [172, 61] width 33 height 9
click at [156, 57] on button "Grab Withdraw" at bounding box center [172, 61] width 33 height 9
click at [156, 62] on button "Grab Withdraw" at bounding box center [172, 61] width 33 height 9
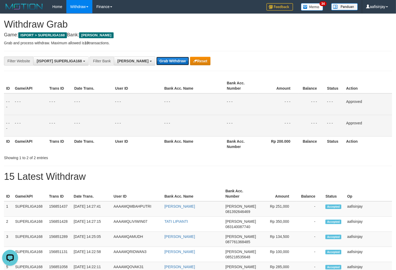
click at [156, 57] on button "Grab Withdraw" at bounding box center [172, 61] width 33 height 9
click at [156, 62] on button "Grab Withdraw" at bounding box center [172, 61] width 33 height 9
click at [156, 57] on button "Grab Withdraw" at bounding box center [172, 61] width 33 height 9
click at [156, 61] on button "Grab Withdraw" at bounding box center [172, 61] width 33 height 9
click at [156, 57] on button "Grab Withdraw" at bounding box center [172, 61] width 33 height 9
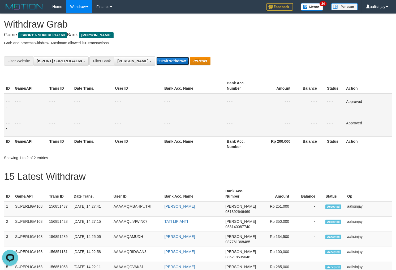
click at [156, 61] on button "Grab Withdraw" at bounding box center [172, 61] width 33 height 9
click at [156, 57] on button "Grab Withdraw" at bounding box center [172, 61] width 33 height 9
click at [156, 61] on button "Grab Withdraw" at bounding box center [172, 61] width 33 height 9
click at [156, 57] on button "Grab Withdraw" at bounding box center [172, 61] width 33 height 9
click at [156, 61] on button "Grab Withdraw" at bounding box center [172, 61] width 33 height 9
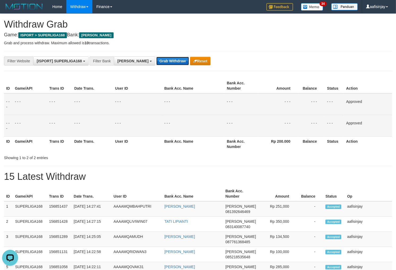
click at [156, 57] on button "Grab Withdraw" at bounding box center [172, 61] width 33 height 9
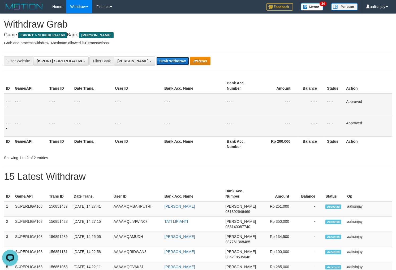
click at [156, 61] on button "Grab Withdraw" at bounding box center [172, 61] width 33 height 9
click at [156, 57] on button "Grab Withdraw" at bounding box center [172, 61] width 33 height 9
click at [156, 61] on button "Grab Withdraw" at bounding box center [172, 61] width 33 height 9
click at [156, 57] on button "Grab Withdraw" at bounding box center [172, 61] width 33 height 9
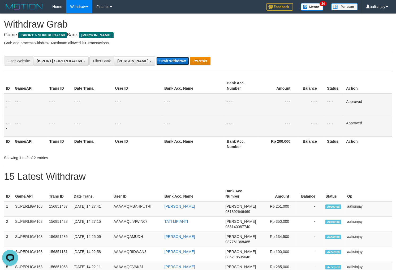
click at [156, 61] on button "Grab Withdraw" at bounding box center [172, 61] width 33 height 9
click at [156, 57] on button "Grab Withdraw" at bounding box center [172, 61] width 33 height 9
click at [156, 61] on button "Grab Withdraw" at bounding box center [172, 61] width 33 height 9
click at [156, 57] on button "Grab Withdraw" at bounding box center [172, 61] width 33 height 9
drag, startPoint x: 150, startPoint y: 61, endPoint x: 145, endPoint y: 61, distance: 4.8
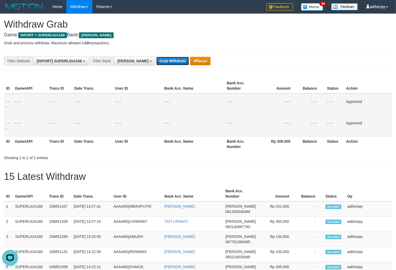
click at [156, 61] on button "Grab Withdraw" at bounding box center [172, 61] width 33 height 9
click at [156, 57] on button "Grab Withdraw" at bounding box center [172, 61] width 33 height 9
click at [156, 61] on button "Grab Withdraw" at bounding box center [172, 61] width 33 height 9
click at [156, 57] on button "Grab Withdraw" at bounding box center [172, 61] width 33 height 9
click at [156, 61] on button "Grab Withdraw" at bounding box center [172, 61] width 33 height 9
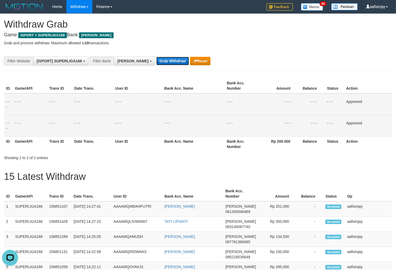
click at [156, 57] on button "Grab Withdraw" at bounding box center [172, 61] width 33 height 9
click at [156, 61] on button "Grab Withdraw" at bounding box center [172, 61] width 33 height 9
click at [156, 57] on button "Grab Withdraw" at bounding box center [172, 61] width 33 height 9
click at [156, 61] on button "Grab Withdraw" at bounding box center [172, 61] width 33 height 9
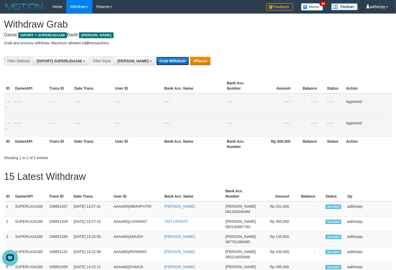
click at [156, 57] on button "Grab Withdraw" at bounding box center [172, 61] width 33 height 9
click at [156, 61] on button "Grab Withdraw" at bounding box center [172, 61] width 33 height 9
click at [156, 57] on button "Grab Withdraw" at bounding box center [172, 61] width 33 height 9
click at [156, 61] on button "Grab Withdraw" at bounding box center [172, 61] width 33 height 9
click at [156, 57] on button "Grab Withdraw" at bounding box center [172, 61] width 33 height 9
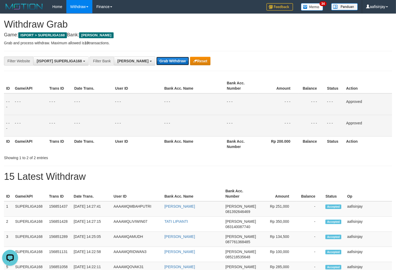
click at [156, 57] on button "Grab Withdraw" at bounding box center [172, 61] width 33 height 9
click at [156, 61] on button "Grab Withdraw" at bounding box center [172, 61] width 33 height 9
click at [156, 57] on button "Grab Withdraw" at bounding box center [172, 61] width 33 height 9
click at [156, 61] on button "Grab Withdraw" at bounding box center [172, 61] width 33 height 9
click at [156, 57] on button "Grab Withdraw" at bounding box center [172, 61] width 33 height 9
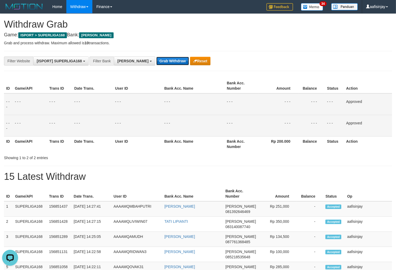
click at [156, 61] on button "Grab Withdraw" at bounding box center [172, 61] width 33 height 9
click at [156, 57] on button "Grab Withdraw" at bounding box center [172, 61] width 33 height 9
click at [156, 61] on button "Grab Withdraw" at bounding box center [172, 61] width 33 height 9
click at [156, 57] on button "Grab Withdraw" at bounding box center [172, 61] width 33 height 9
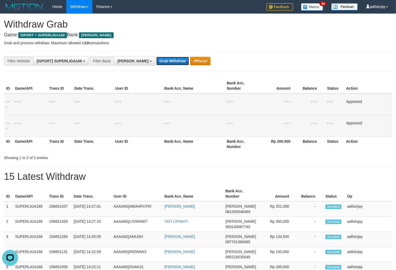
click at [156, 61] on button "Grab Withdraw" at bounding box center [172, 61] width 33 height 9
click at [156, 57] on button "Grab Withdraw" at bounding box center [172, 61] width 33 height 9
click at [156, 61] on button "Grab Withdraw" at bounding box center [172, 61] width 33 height 9
click at [156, 57] on button "Grab Withdraw" at bounding box center [172, 61] width 33 height 9
click at [156, 61] on button "Grab Withdraw" at bounding box center [172, 61] width 33 height 9
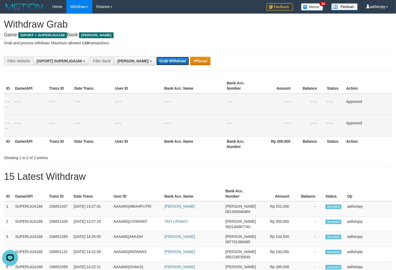
click at [156, 57] on button "Grab Withdraw" at bounding box center [172, 61] width 33 height 9
click at [156, 61] on button "Grab Withdraw" at bounding box center [172, 61] width 33 height 9
click at [156, 57] on button "Grab Withdraw" at bounding box center [172, 61] width 33 height 9
click at [156, 61] on button "Grab Withdraw" at bounding box center [172, 61] width 33 height 9
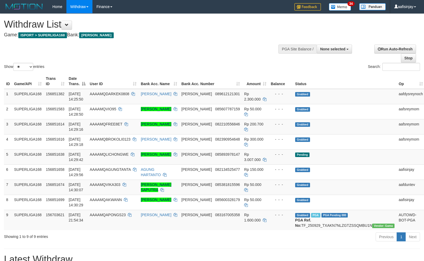
select select
select select "**"
select select
select select "**"
select select
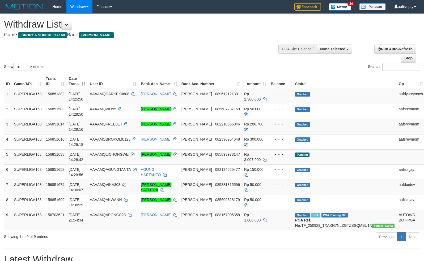
select select "**"
select select
select select "**"
select select
select select "**"
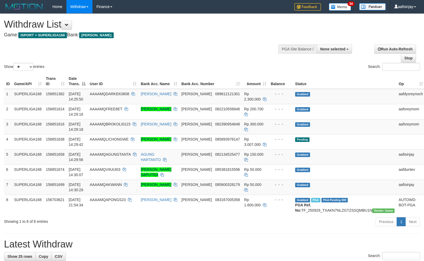
select select
select select "**"
select select
select select "**"
select select
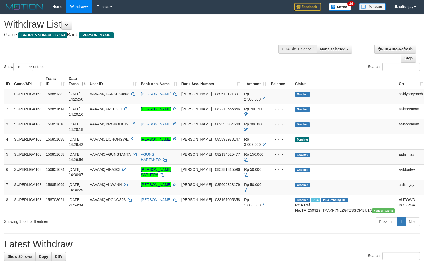
select select "**"
select select
select select "**"
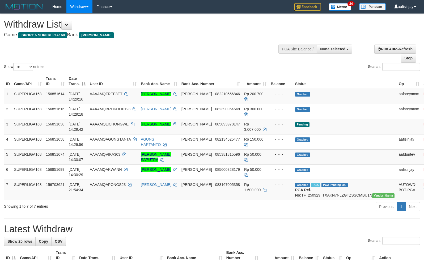
select select
select select "**"
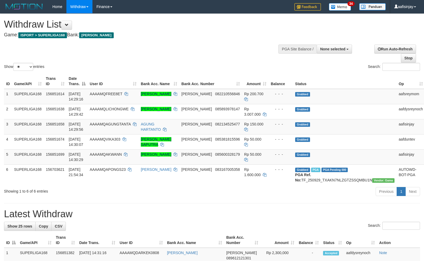
select select
select select "**"
select select
select select "**"
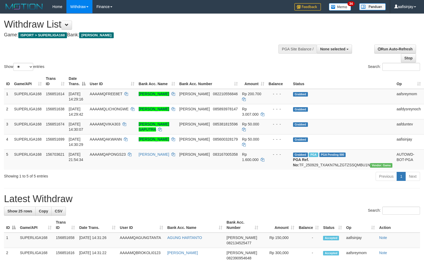
select select
select select "**"
select select
select select "**"
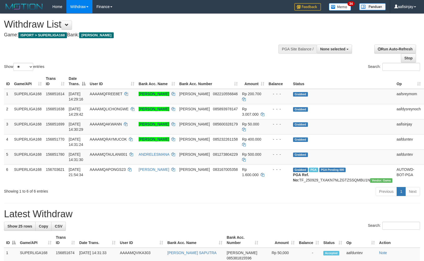
select select
select select "**"
select select
select select "**"
select select
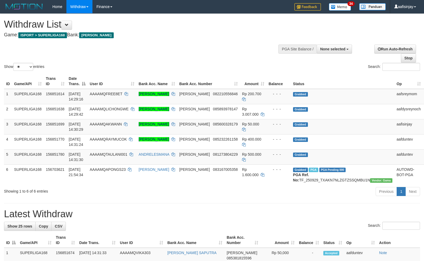
select select "**"
select select
select select "**"
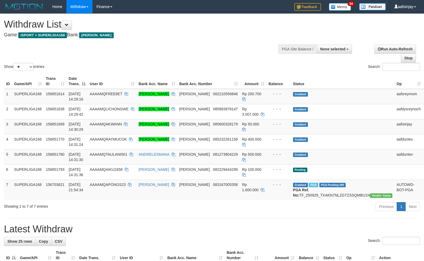
select select
select select "**"
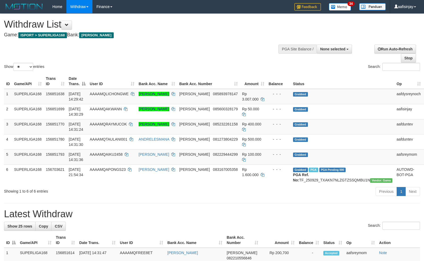
select select
select select "**"
select select
select select "**"
select select
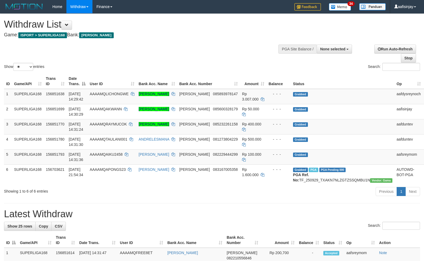
select select "**"
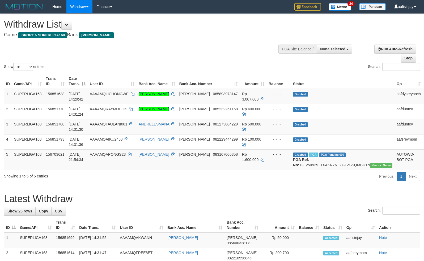
select select
select select "**"
select select
select select "**"
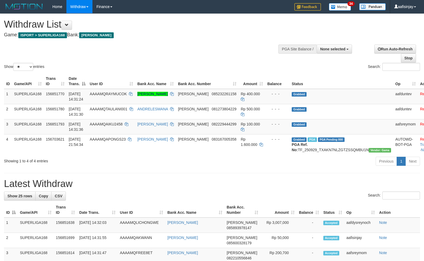
select select
select select "**"
select select
select select "**"
select select
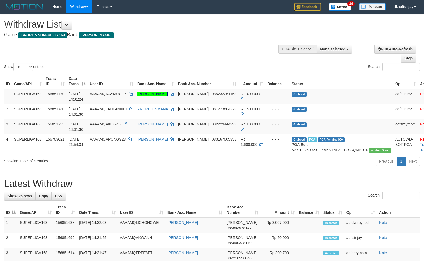
select select "**"
select select
select select "**"
select select
select select "**"
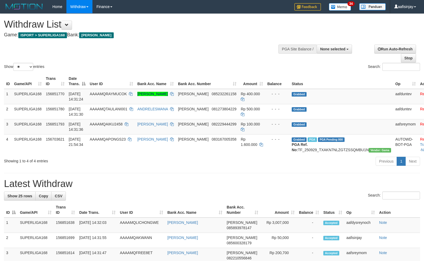
select select
select select "**"
select select
select select "**"
select select
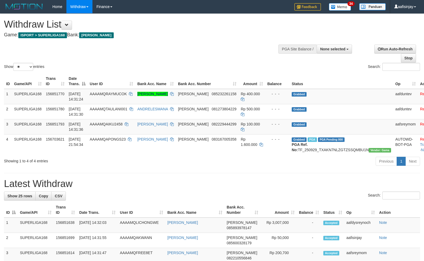
select select "**"
select select
select select "**"
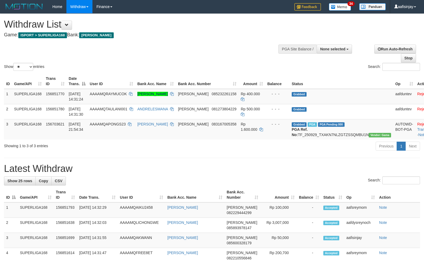
select select
select select "**"
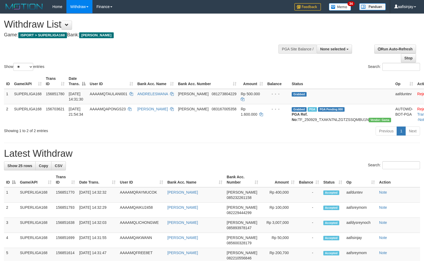
select select
select select "**"
select select
select select "**"
select select
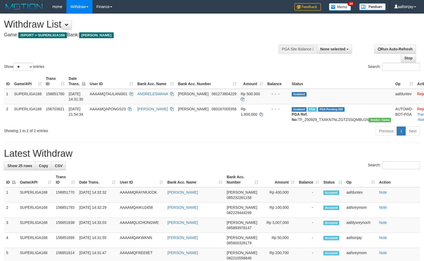
select select "**"
select select
select select "**"
select select
select select "**"
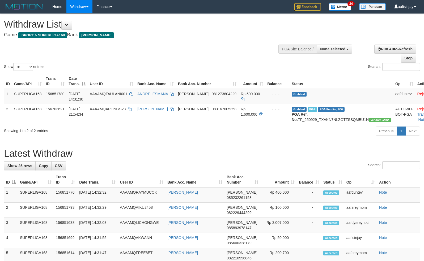
select select
select select "**"
select select
select select "**"
select select
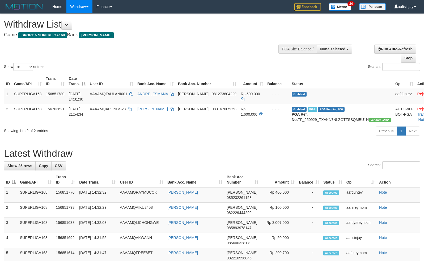
select select "**"
select select
select select "**"
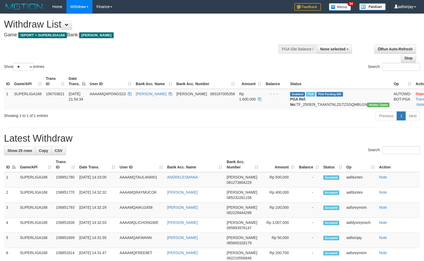
select select
select select "**"
select select
select select "**"
select select
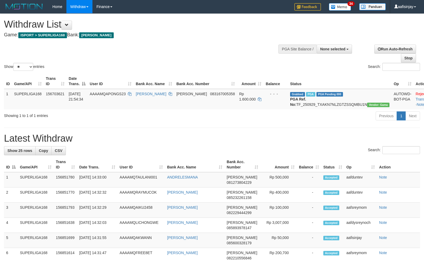
select select "**"
select select
select select "**"
select select
select select "**"
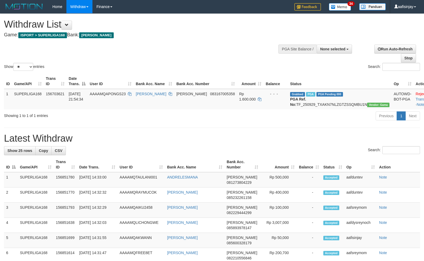
select select
select select "**"
select select
select select "**"
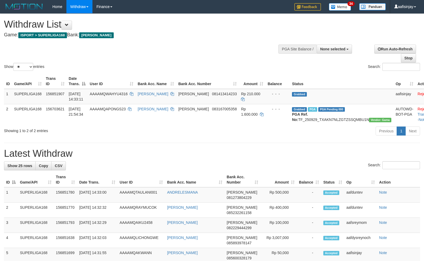
select select
select select "**"
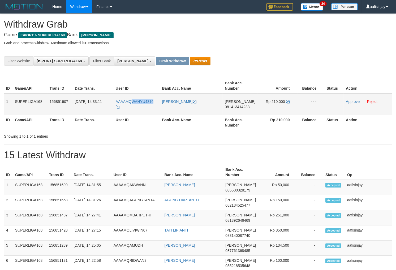
drag, startPoint x: 157, startPoint y: 100, endPoint x: 132, endPoint y: 104, distance: 24.6
click at [132, 104] on td "AAAAMQWAHYU4316" at bounding box center [137, 105] width 46 height 22
copy span "WAHYU4316"
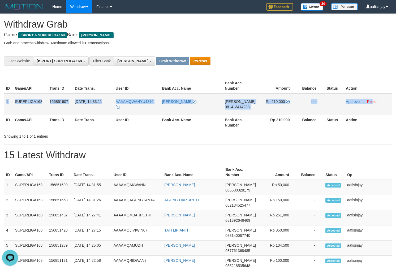
drag, startPoint x: 5, startPoint y: 99, endPoint x: 374, endPoint y: 104, distance: 368.2
click at [374, 104] on tr "1 SUPERLIGA168 156851907 01/10/2025 14:33:11 AAAAMQWAHYU4316 WAHYU SUDRAJAT DAN…" at bounding box center [198, 105] width 388 height 22
copy tr "1 SUPERLIGA168 156851907 01/10/2025 14:33:11 AAAAMQWAHYU4316 WAHYU SUDRAJAT DAN…"
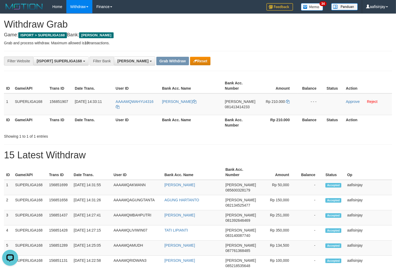
click at [275, 134] on div "Showing 1 to 1 of 1 entries" at bounding box center [198, 135] width 396 height 7
click at [244, 107] on span "081413414233" at bounding box center [237, 107] width 25 height 4
click at [289, 101] on icon at bounding box center [288, 102] width 4 height 4
click at [288, 101] on icon at bounding box center [288, 102] width 4 height 4
click at [353, 100] on link "Approve" at bounding box center [353, 102] width 14 height 4
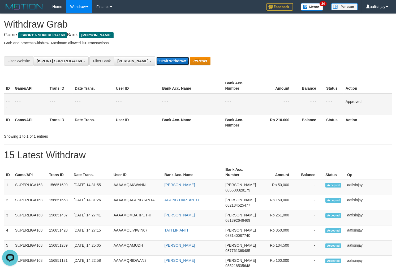
click at [156, 58] on button "Grab Withdraw" at bounding box center [172, 61] width 33 height 9
click at [156, 57] on button "Grab Withdraw" at bounding box center [172, 61] width 33 height 9
click at [156, 58] on button "Grab Withdraw" at bounding box center [172, 61] width 33 height 9
click at [156, 57] on button "Grab Withdraw" at bounding box center [172, 61] width 33 height 9
click at [156, 58] on button "Grab Withdraw" at bounding box center [172, 61] width 33 height 9
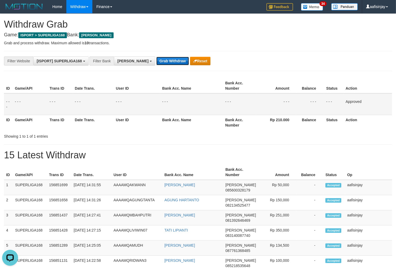
click at [156, 57] on button "Grab Withdraw" at bounding box center [172, 61] width 33 height 9
click at [156, 58] on button "Grab Withdraw" at bounding box center [172, 61] width 33 height 9
click at [156, 57] on button "Grab Withdraw" at bounding box center [172, 61] width 33 height 9
click at [156, 58] on button "Grab Withdraw" at bounding box center [172, 61] width 33 height 9
click at [156, 57] on button "Grab Withdraw" at bounding box center [172, 61] width 33 height 9
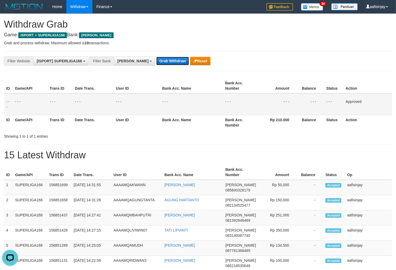
click at [156, 58] on button "Grab Withdraw" at bounding box center [172, 61] width 33 height 9
click at [156, 57] on button "Grab Withdraw" at bounding box center [172, 61] width 33 height 9
click at [156, 58] on button "Grab Withdraw" at bounding box center [172, 61] width 33 height 9
click at [156, 57] on button "Grab Withdraw" at bounding box center [172, 61] width 33 height 9
click at [156, 58] on button "Grab Withdraw" at bounding box center [172, 61] width 33 height 9
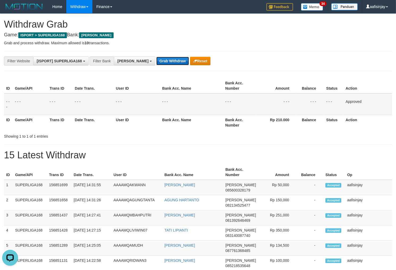
click at [156, 57] on button "Grab Withdraw" at bounding box center [172, 61] width 33 height 9
click at [156, 58] on button "Grab Withdraw" at bounding box center [172, 61] width 33 height 9
click at [156, 57] on button "Grab Withdraw" at bounding box center [172, 61] width 33 height 9
click at [156, 58] on button "Grab Withdraw" at bounding box center [172, 61] width 33 height 9
click at [156, 57] on button "Grab Withdraw" at bounding box center [172, 61] width 33 height 9
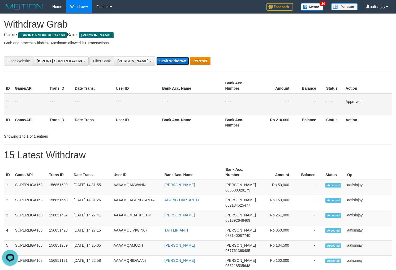
click at [156, 58] on button "Grab Withdraw" at bounding box center [172, 61] width 33 height 9
click at [156, 57] on button "Grab Withdraw" at bounding box center [172, 61] width 33 height 9
click at [156, 58] on button "Grab Withdraw" at bounding box center [172, 61] width 33 height 9
click at [156, 57] on button "Grab Withdraw" at bounding box center [172, 61] width 33 height 9
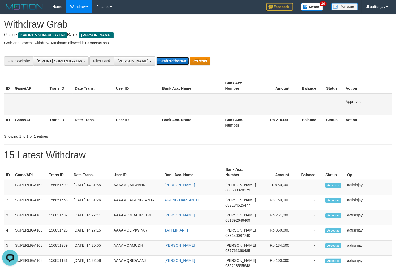
click at [156, 58] on button "Grab Withdraw" at bounding box center [172, 61] width 33 height 9
click at [156, 57] on button "Grab Withdraw" at bounding box center [172, 61] width 33 height 9
click at [156, 58] on button "Grab Withdraw" at bounding box center [172, 61] width 33 height 9
click at [156, 57] on button "Grab Withdraw" at bounding box center [172, 61] width 33 height 9
click at [156, 58] on button "Grab Withdraw" at bounding box center [172, 61] width 33 height 9
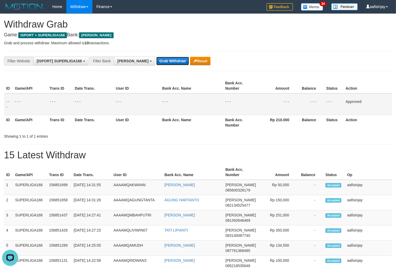
click at [156, 57] on button "Grab Withdraw" at bounding box center [172, 61] width 33 height 9
click at [156, 58] on button "Grab Withdraw" at bounding box center [172, 61] width 33 height 9
click at [156, 57] on button "Grab Withdraw" at bounding box center [172, 61] width 33 height 9
click at [156, 58] on button "Grab Withdraw" at bounding box center [172, 61] width 33 height 9
click at [156, 57] on button "Grab Withdraw" at bounding box center [172, 61] width 33 height 9
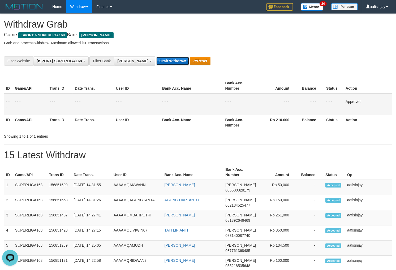
click at [156, 57] on button "Grab Withdraw" at bounding box center [172, 61] width 33 height 9
click at [156, 58] on button "Grab Withdraw" at bounding box center [172, 61] width 33 height 9
click at [156, 57] on button "Grab Withdraw" at bounding box center [172, 61] width 33 height 9
click at [156, 58] on button "Grab Withdraw" at bounding box center [172, 61] width 33 height 9
click at [156, 57] on button "Grab Withdraw" at bounding box center [172, 61] width 33 height 9
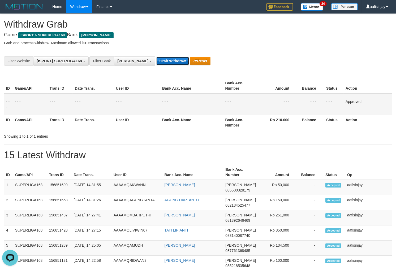
click at [156, 58] on button "Grab Withdraw" at bounding box center [172, 61] width 33 height 9
click at [156, 57] on button "Grab Withdraw" at bounding box center [172, 61] width 33 height 9
click at [156, 58] on button "Grab Withdraw" at bounding box center [172, 61] width 33 height 9
click at [156, 57] on button "Grab Withdraw" at bounding box center [172, 61] width 33 height 9
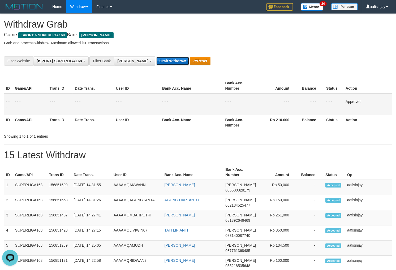
click at [156, 57] on button "Grab Withdraw" at bounding box center [172, 61] width 33 height 9
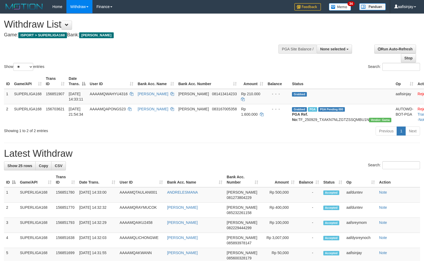
select select
select select "**"
select select
select select "**"
select select
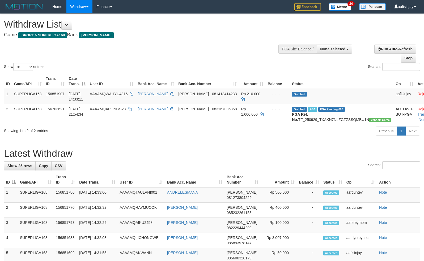
select select "**"
select select
select select "**"
select select
select select "**"
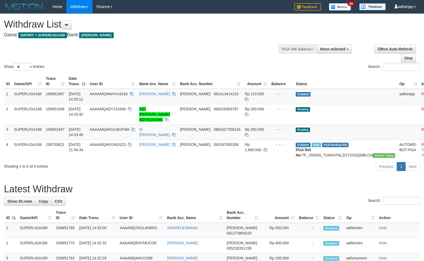
select select
select select "**"
select select
select select "**"
select select
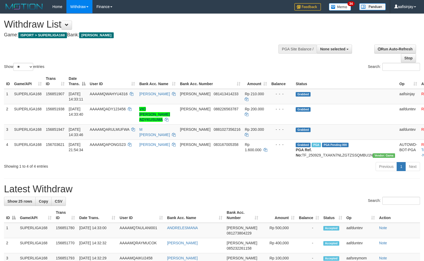
select select "**"
select select
select select "**"
select select
select select "**"
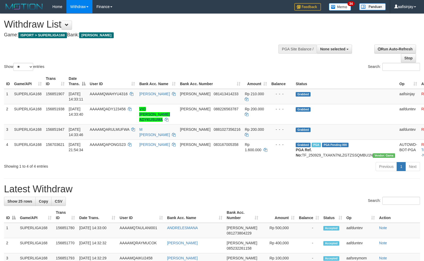
select select
select select "**"
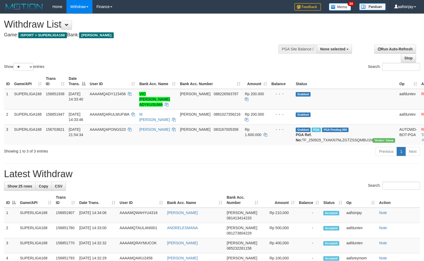
select select
select select "**"
select select
select select "**"
select select
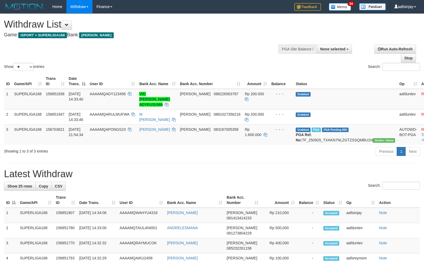
select select "**"
select select
select select "**"
select select
select select "**"
